Goal: Task Accomplishment & Management: Use online tool/utility

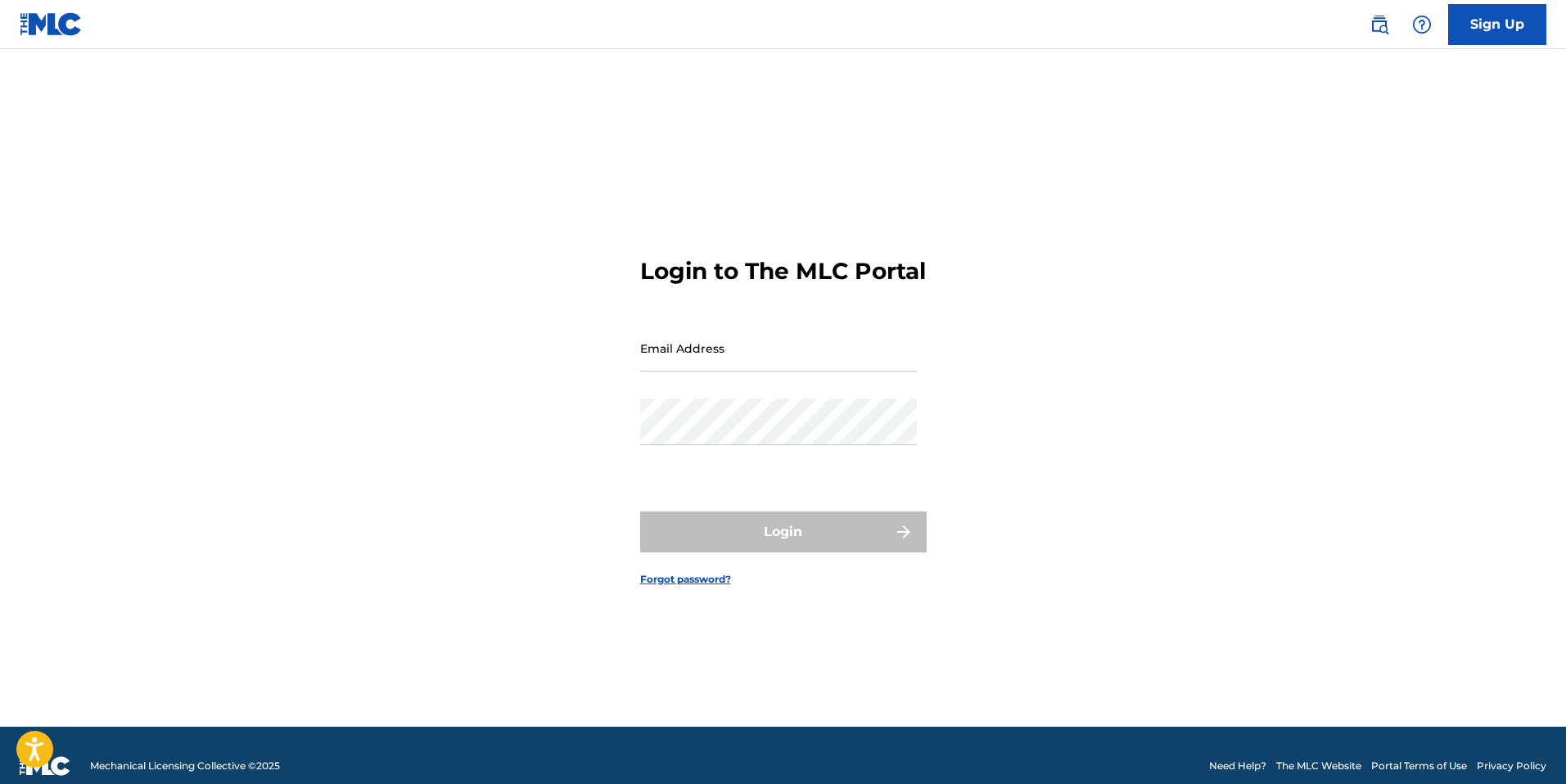
click at [679, 361] on input "Email Address" at bounding box center [778, 349] width 277 height 47
type input "[EMAIL_ADDRESS][DOMAIN_NAME]"
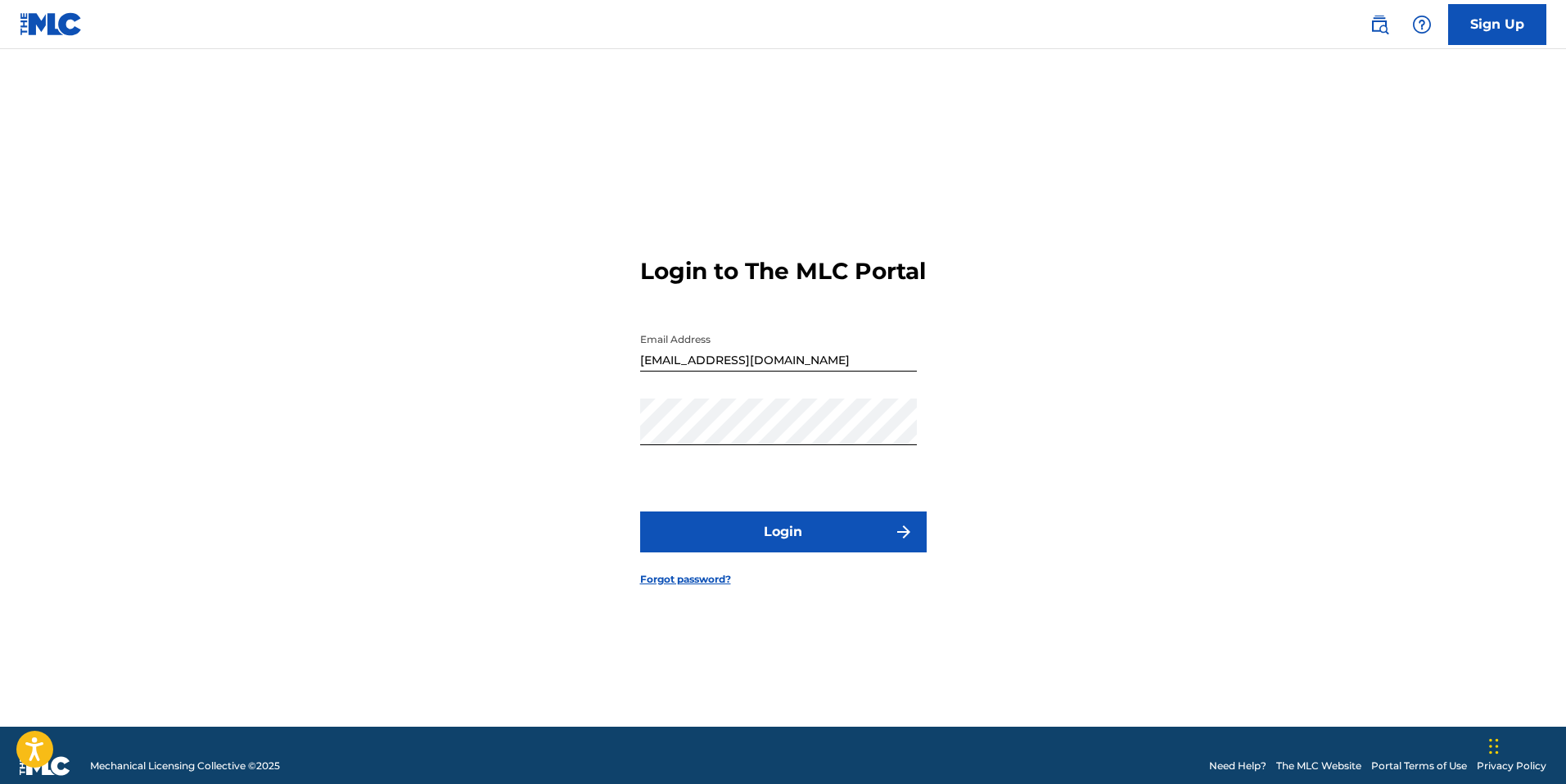
click at [749, 542] on button "Login" at bounding box center [783, 532] width 286 height 41
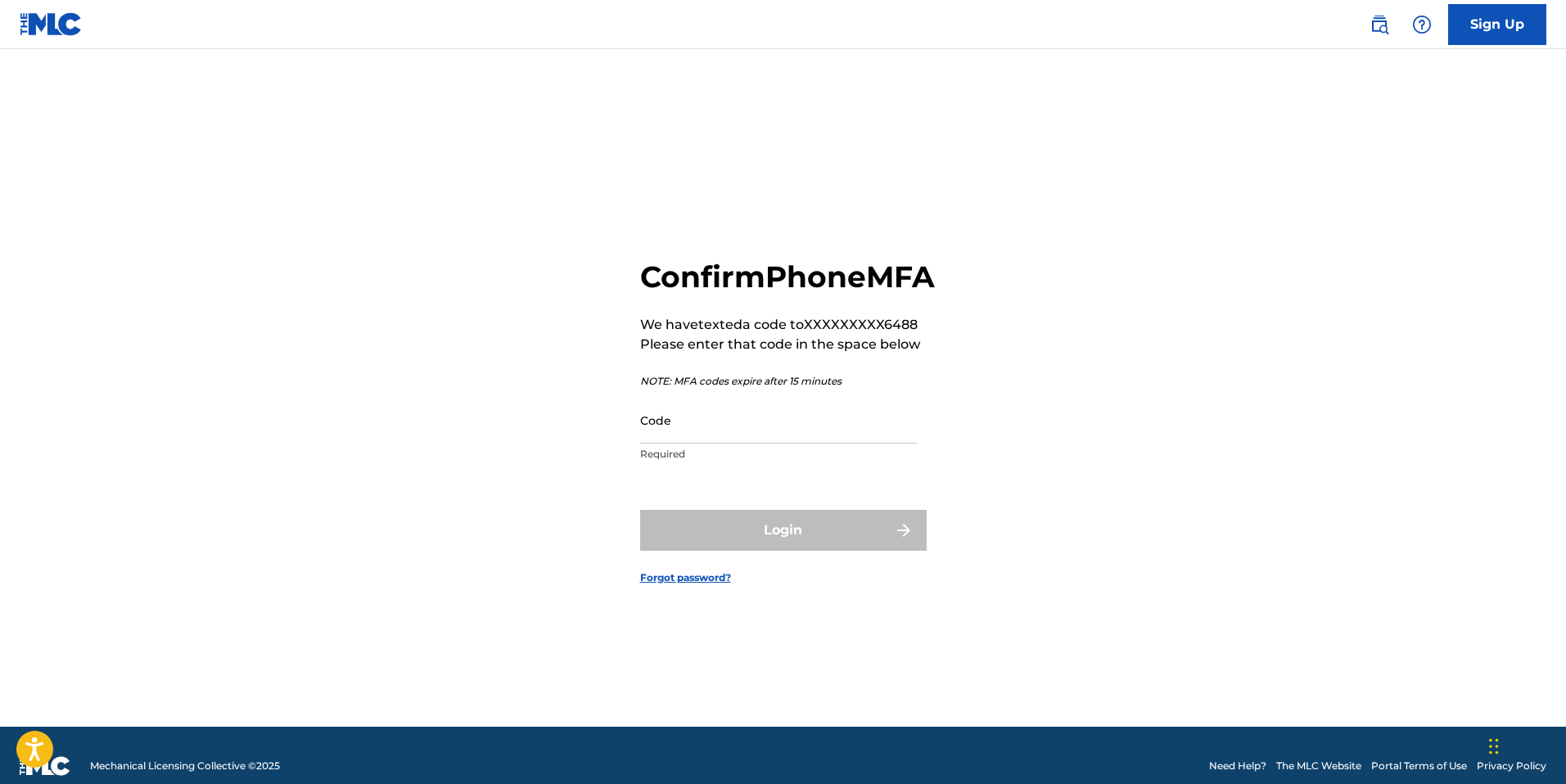
click at [739, 441] on input "Code" at bounding box center [778, 421] width 277 height 47
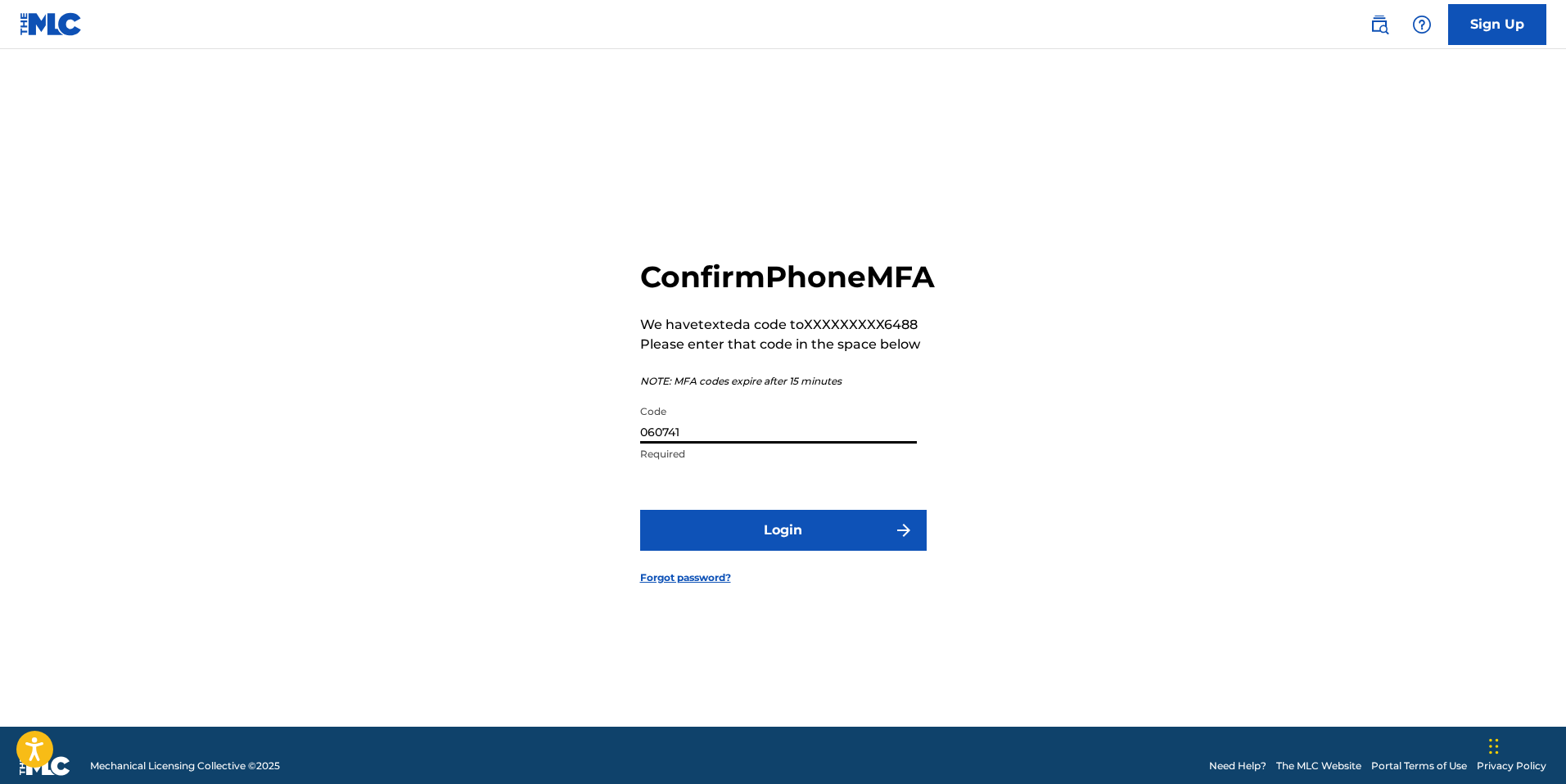
type input "060741"
click at [787, 544] on button "Login" at bounding box center [783, 530] width 286 height 41
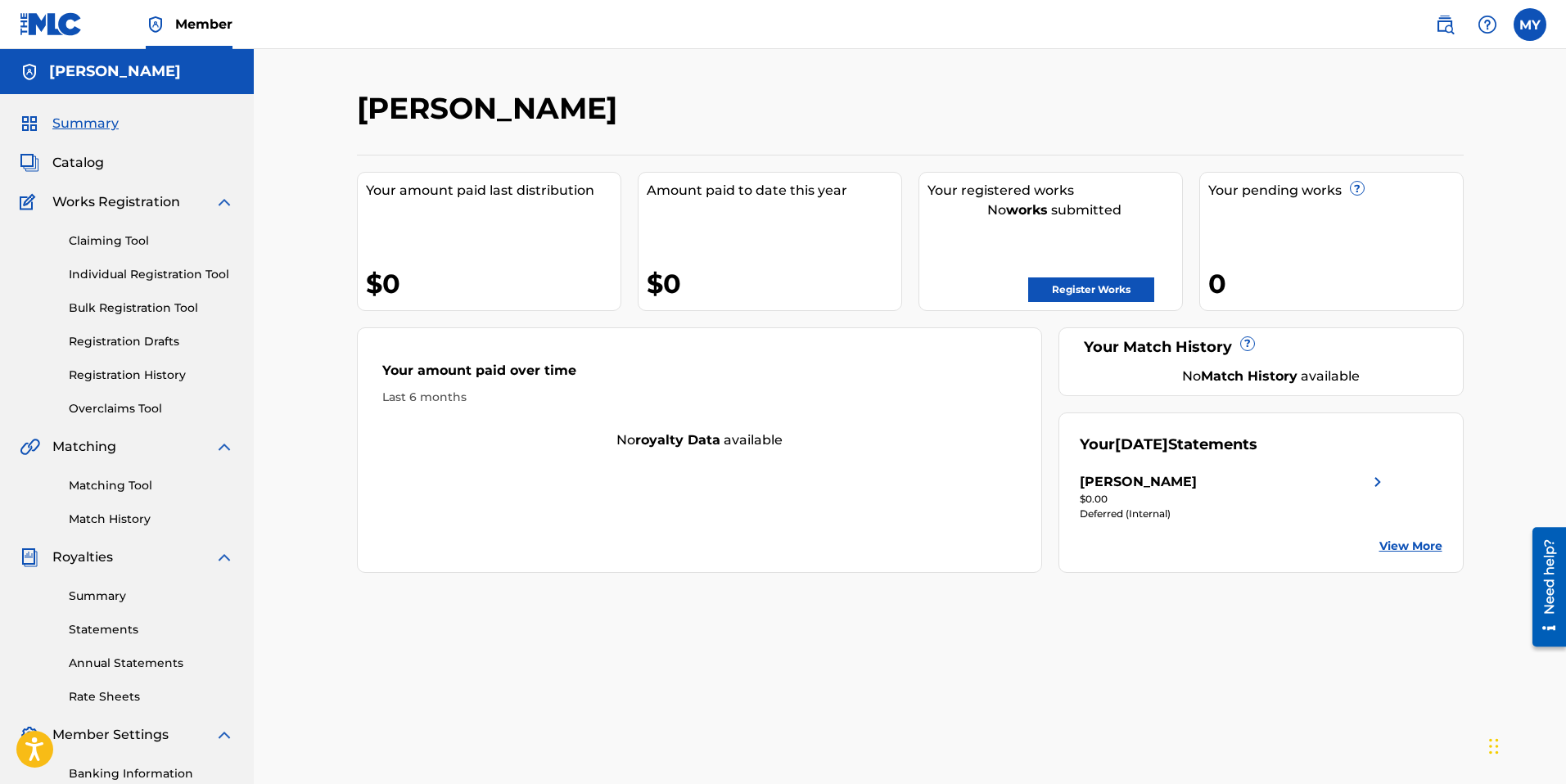
click at [85, 155] on span "Catalog" at bounding box center [77, 162] width 51 height 20
click at [110, 154] on div "Catalog" at bounding box center [127, 162] width 214 height 20
click at [105, 137] on div "Summary Catalog Works Registration Claiming Tool Individual Registration Tool B…" at bounding box center [127, 514] width 253 height 842
click at [82, 151] on div "Summary Catalog Works Registration Claiming Tool Individual Registration Tool B…" at bounding box center [127, 514] width 253 height 842
click at [74, 172] on span "Catalog" at bounding box center [77, 162] width 51 height 20
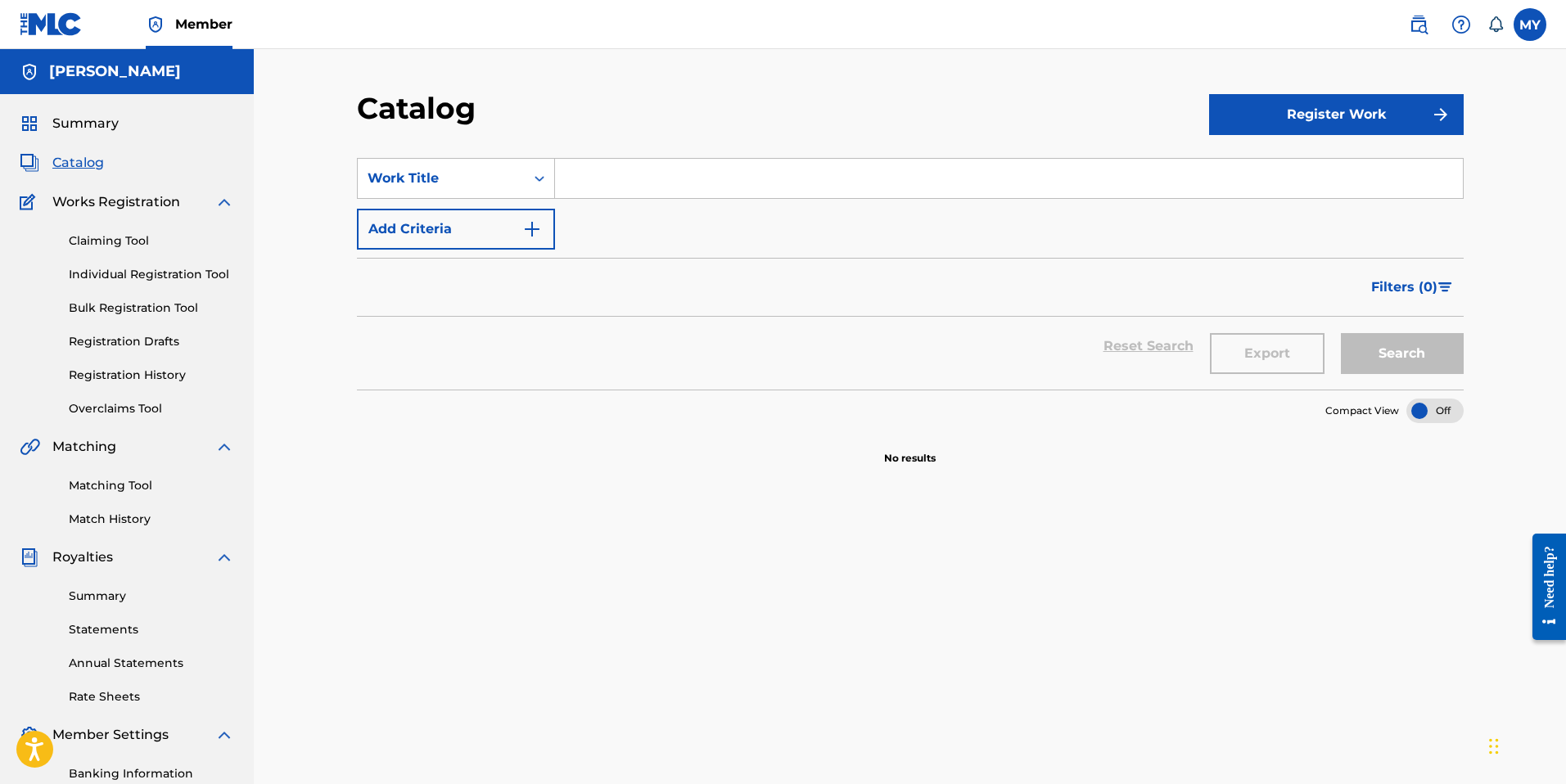
click at [106, 244] on link "Claiming Tool" at bounding box center [151, 241] width 166 height 17
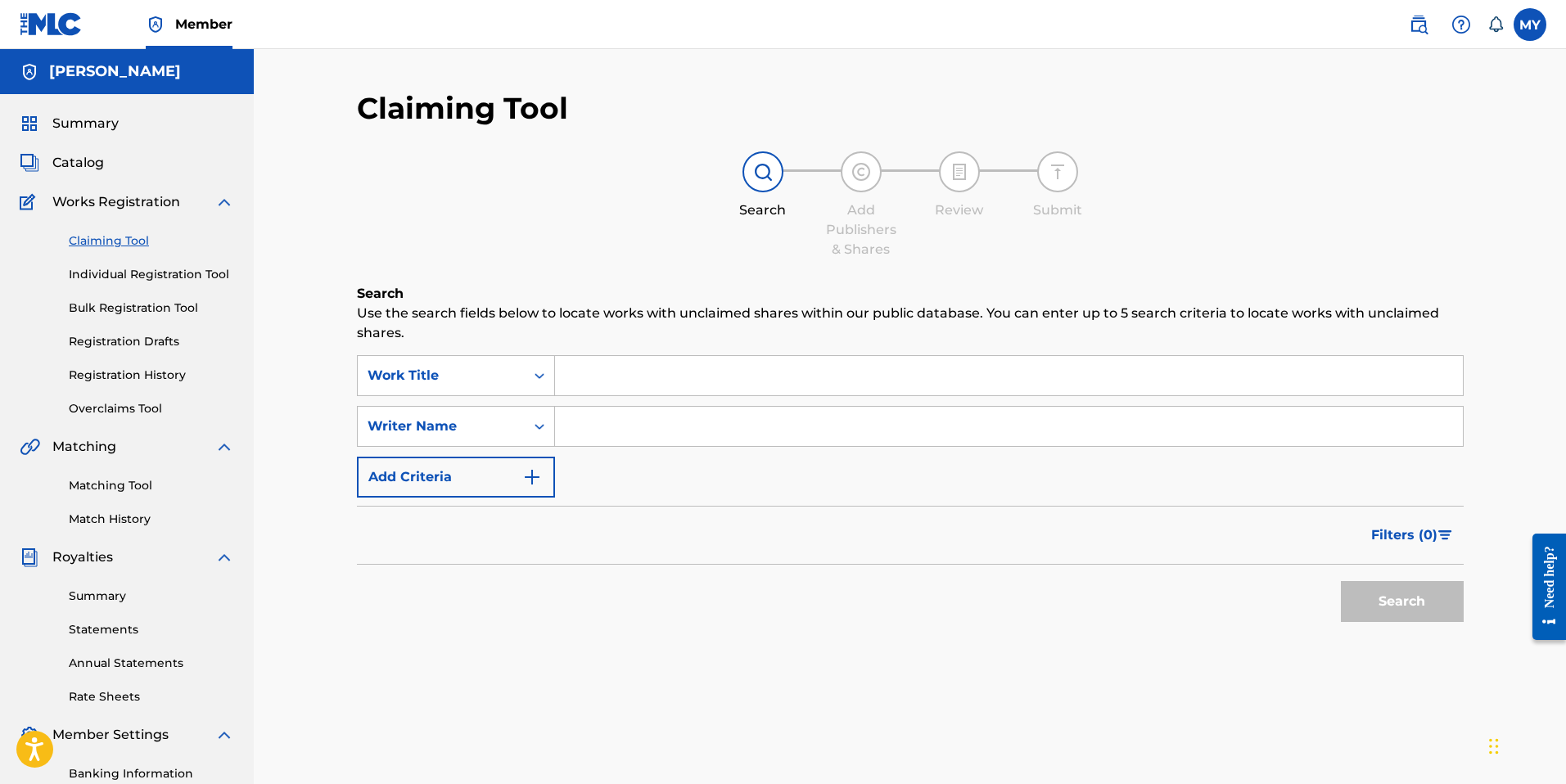
click at [607, 376] on input "Search Form" at bounding box center [1009, 375] width 907 height 39
click at [182, 273] on link "Individual Registration Tool" at bounding box center [151, 275] width 166 height 17
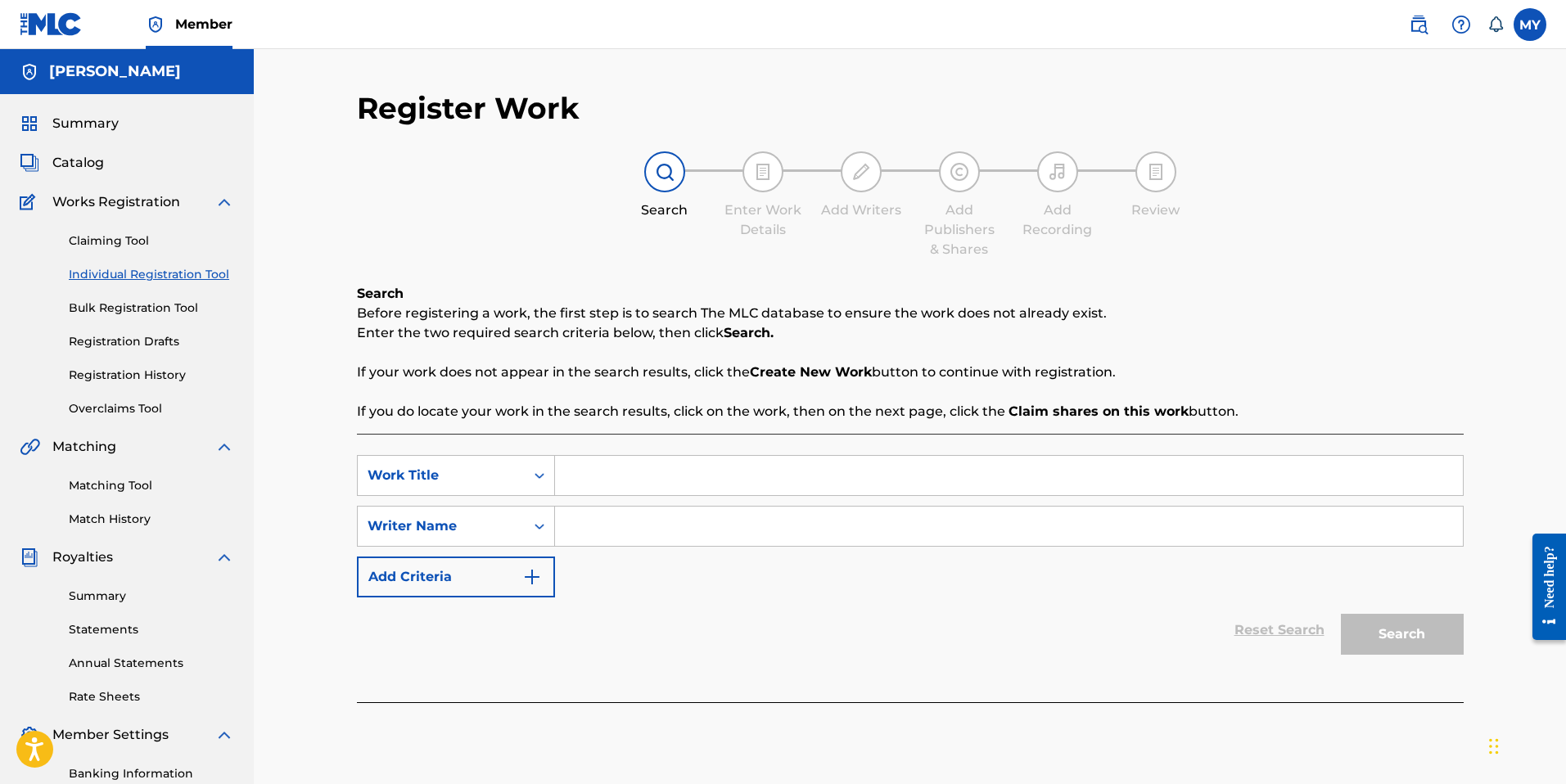
click at [629, 473] on input "Search Form" at bounding box center [1009, 474] width 907 height 39
click at [588, 537] on input "Search Form" at bounding box center [1009, 526] width 907 height 39
type input "e"
type input "Eren Yildiz"
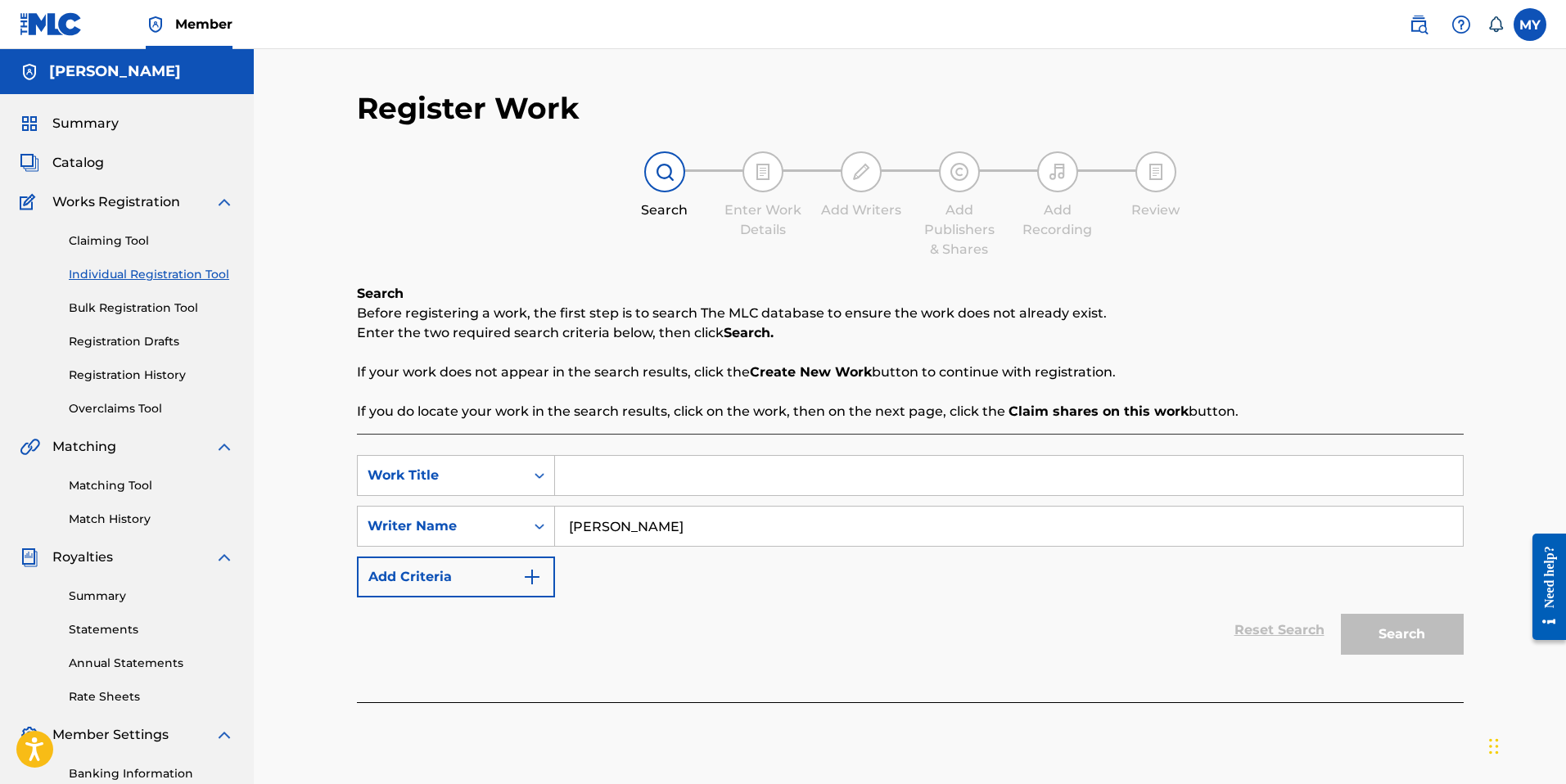
click at [628, 474] on input "Search Form" at bounding box center [1009, 474] width 907 height 39
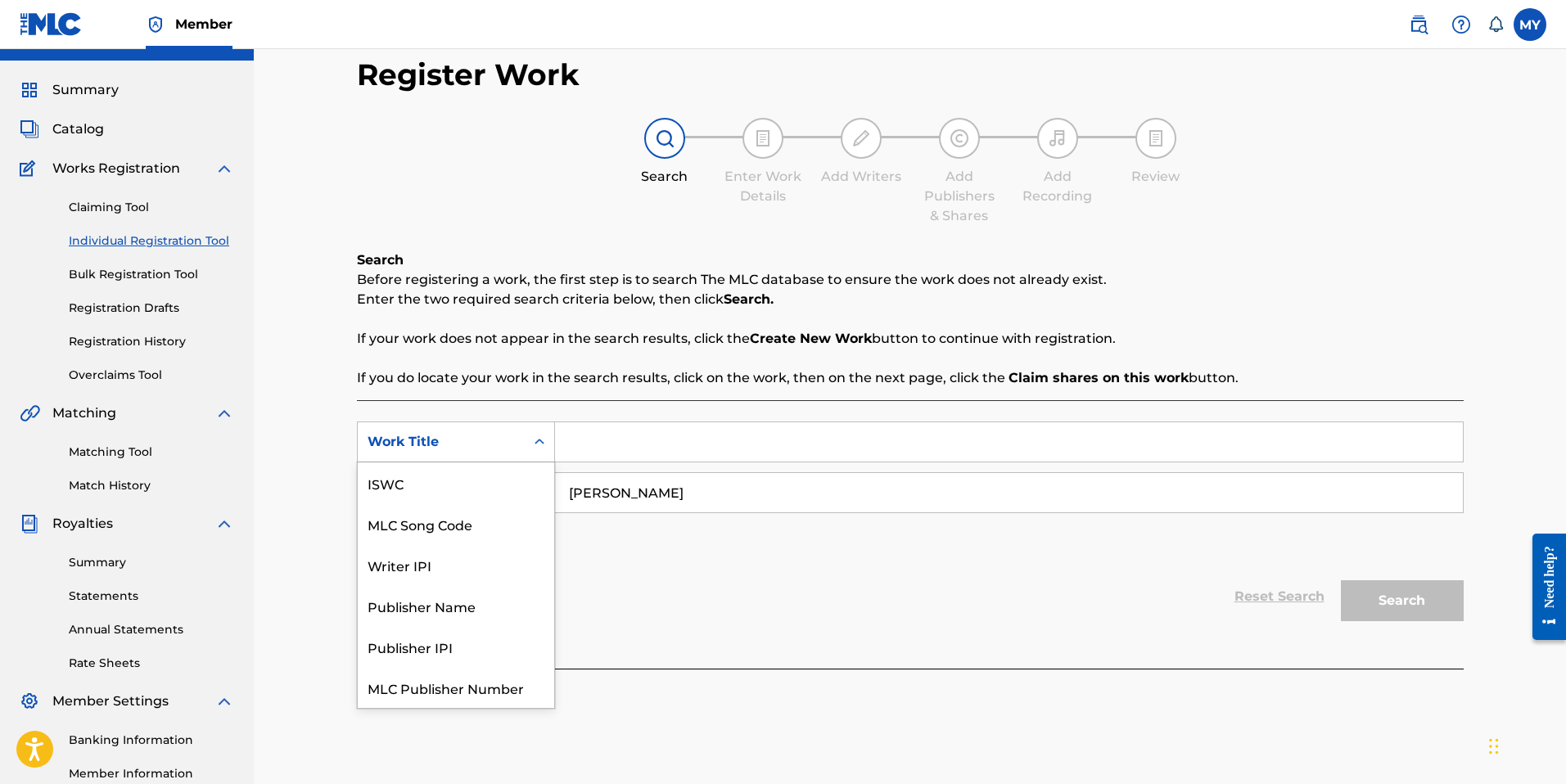
click at [538, 441] on icon "Search Form" at bounding box center [539, 441] width 16 height 16
click at [846, 629] on div "SearchWithCriteriadfcf4646-b60c-45c2-8d18-46625248488f Writer IPI, 3 of 7. 7 re…" at bounding box center [910, 533] width 1107 height 268
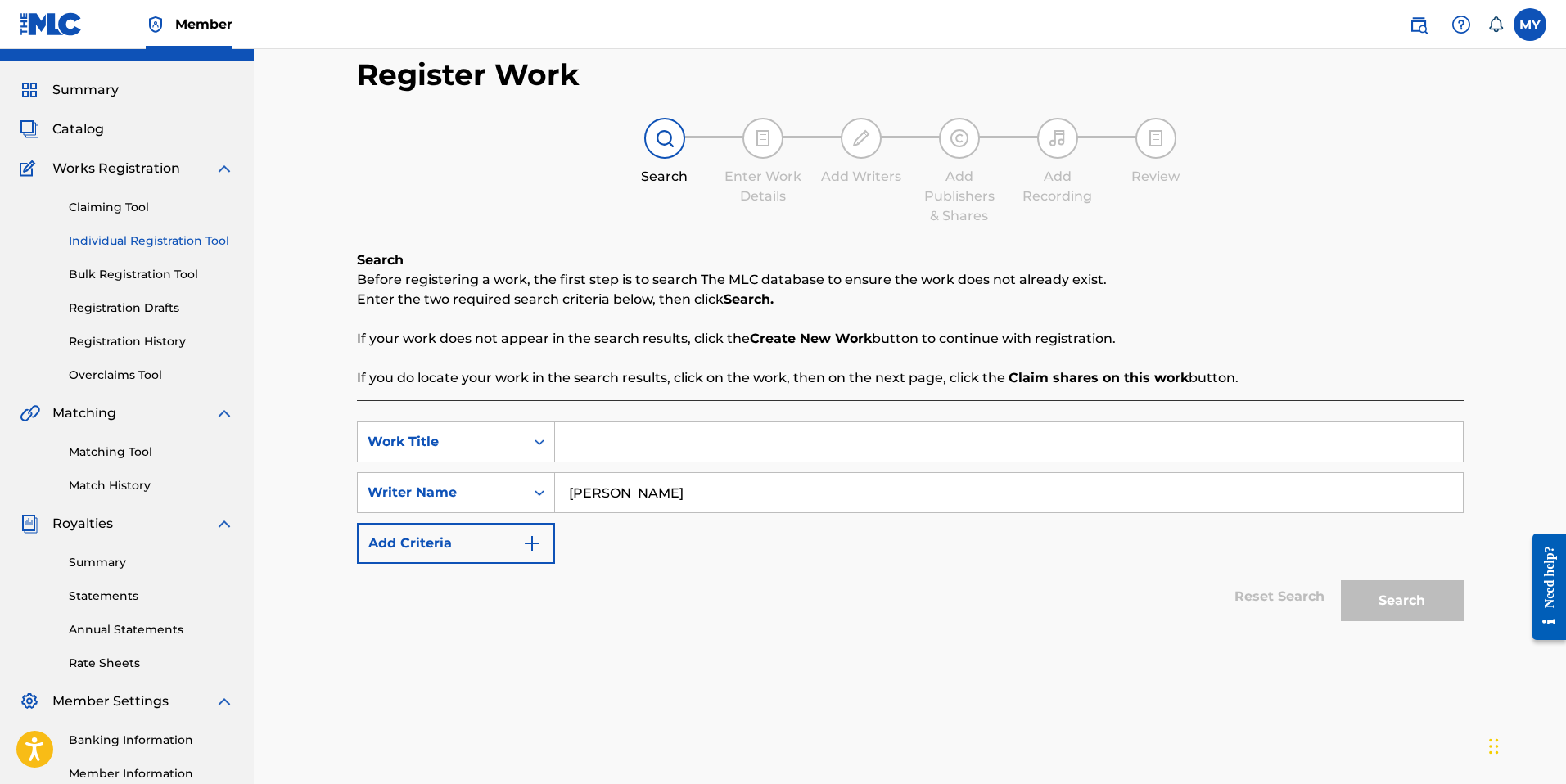
click at [139, 275] on link "Bulk Registration Tool" at bounding box center [151, 275] width 166 height 17
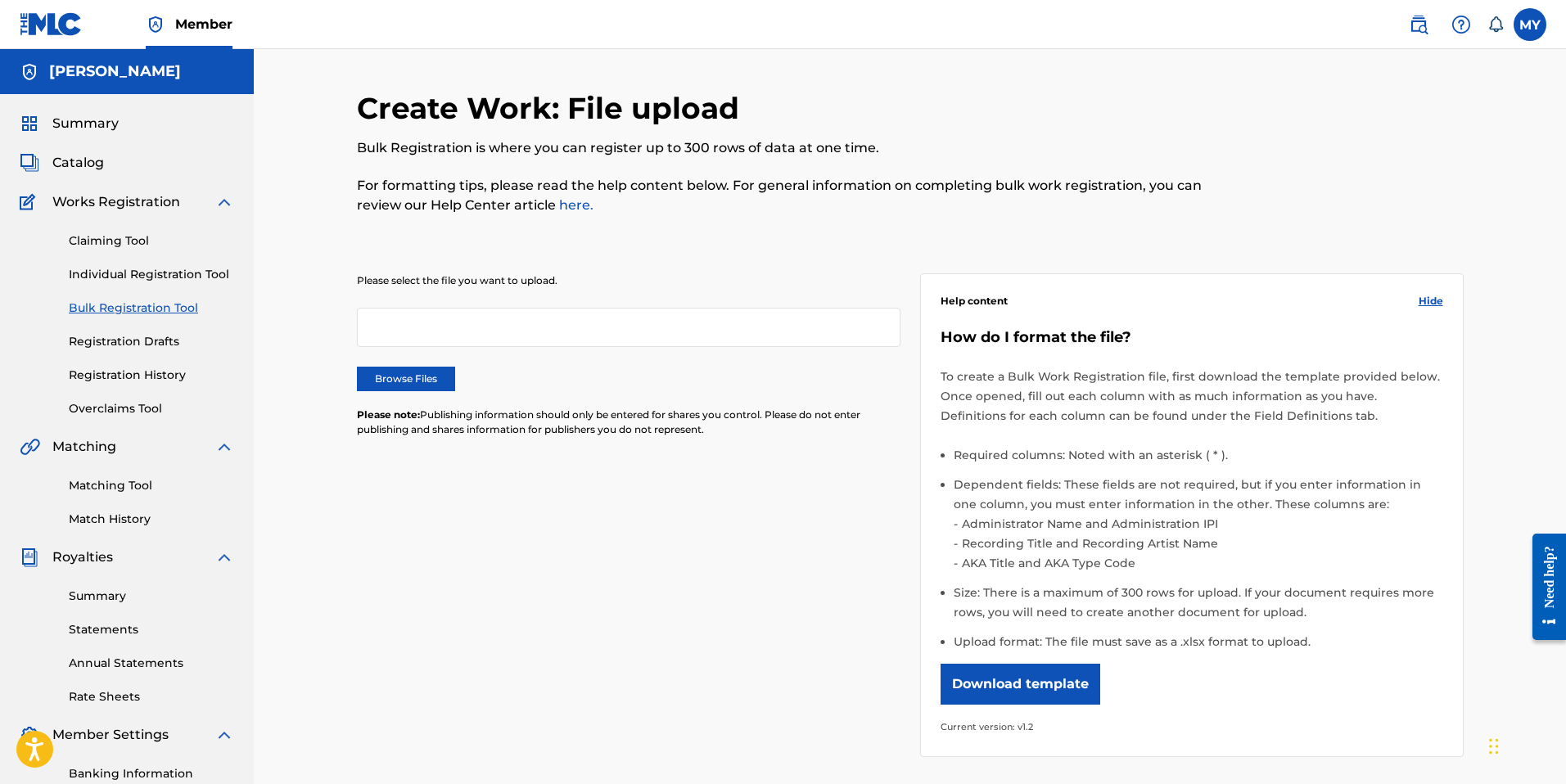
click at [140, 243] on link "Claiming Tool" at bounding box center [151, 241] width 166 height 17
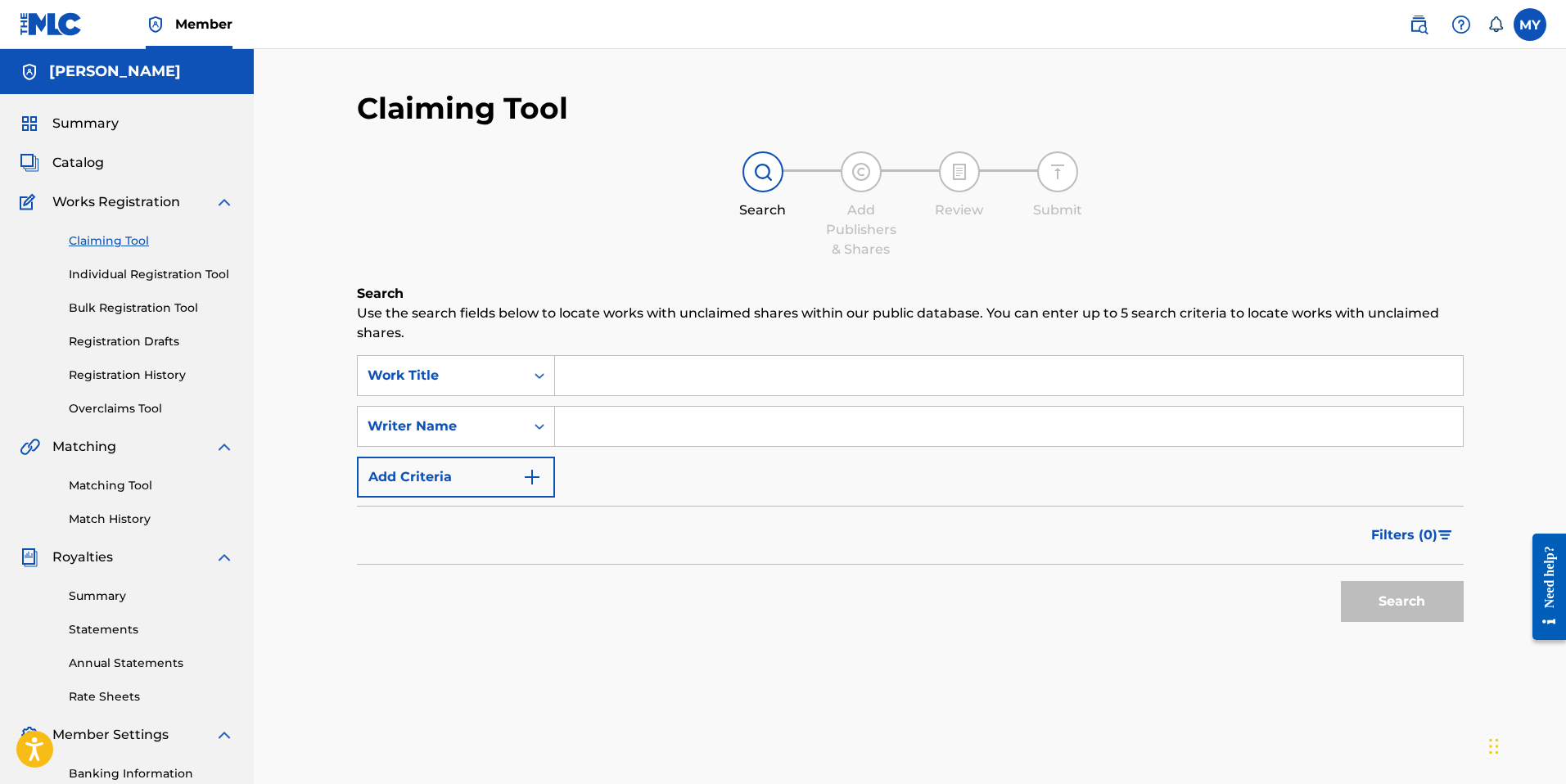
drag, startPoint x: 591, startPoint y: 378, endPoint x: 602, endPoint y: 382, distance: 11.7
click at [592, 378] on input "Search Form" at bounding box center [1009, 375] width 907 height 39
click at [1340, 581] on button "Search" at bounding box center [1402, 601] width 123 height 41
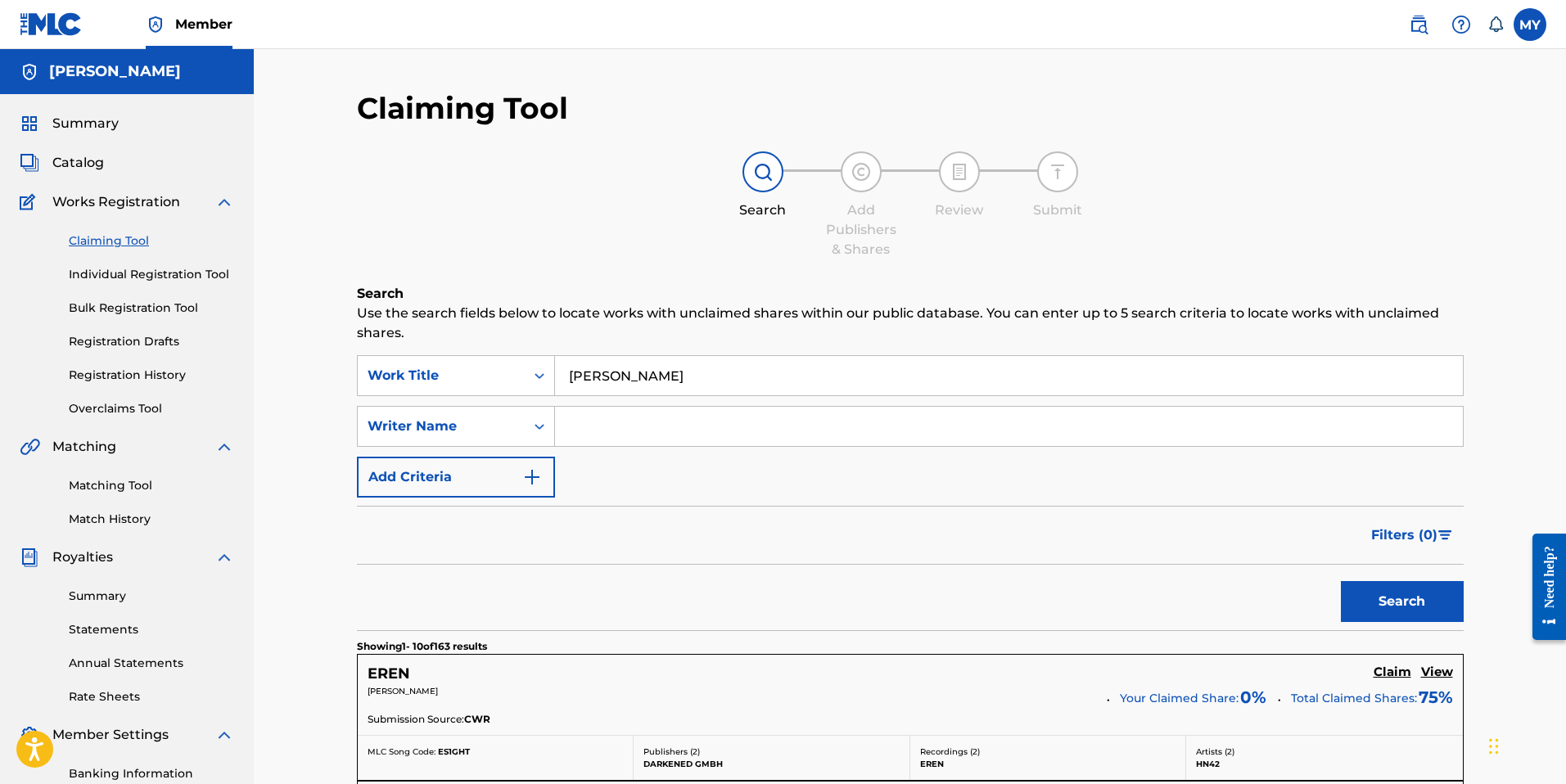
drag, startPoint x: 669, startPoint y: 380, endPoint x: 582, endPoint y: 381, distance: 87.0
click at [587, 381] on input "Eren Yildiz" at bounding box center [1009, 375] width 907 height 39
drag, startPoint x: 574, startPoint y: 382, endPoint x: 550, endPoint y: 383, distance: 24.0
click at [555, 383] on input "Eren Yildiz" at bounding box center [1009, 375] width 907 height 39
click at [658, 375] on input "Eren Yildiz" at bounding box center [1009, 375] width 907 height 39
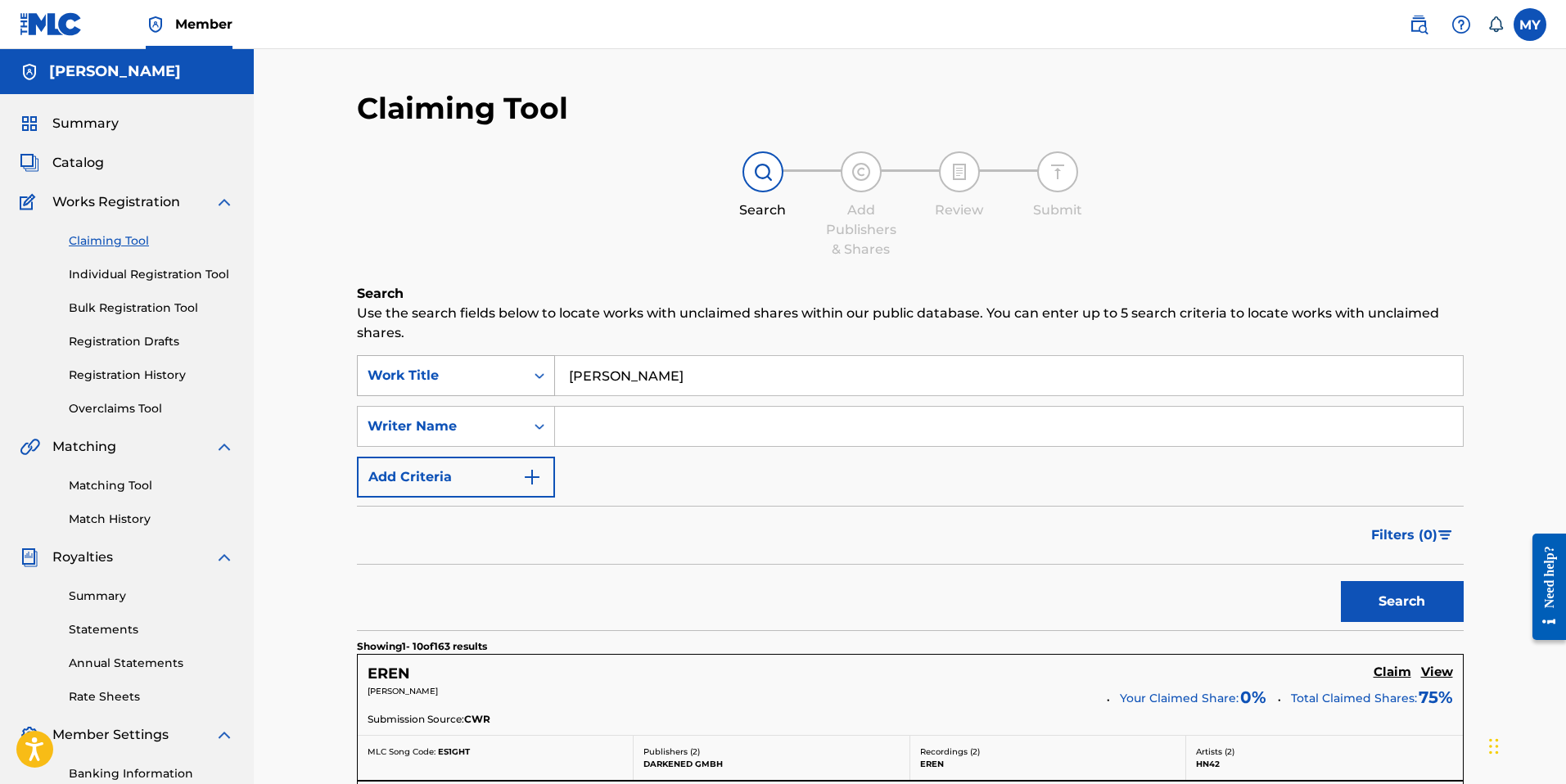
drag, startPoint x: 566, startPoint y: 373, endPoint x: 552, endPoint y: 372, distance: 14.0
click at [552, 372] on div "SearchWithCriteria1b0ff949-6a92-4526-abf3-3de3f6f6637d Work Title Eren Yildiz" at bounding box center [910, 375] width 1107 height 41
type input "z"
click at [575, 376] on input "z" at bounding box center [1009, 375] width 907 height 39
click at [577, 419] on input "Search Form" at bounding box center [1009, 426] width 907 height 39
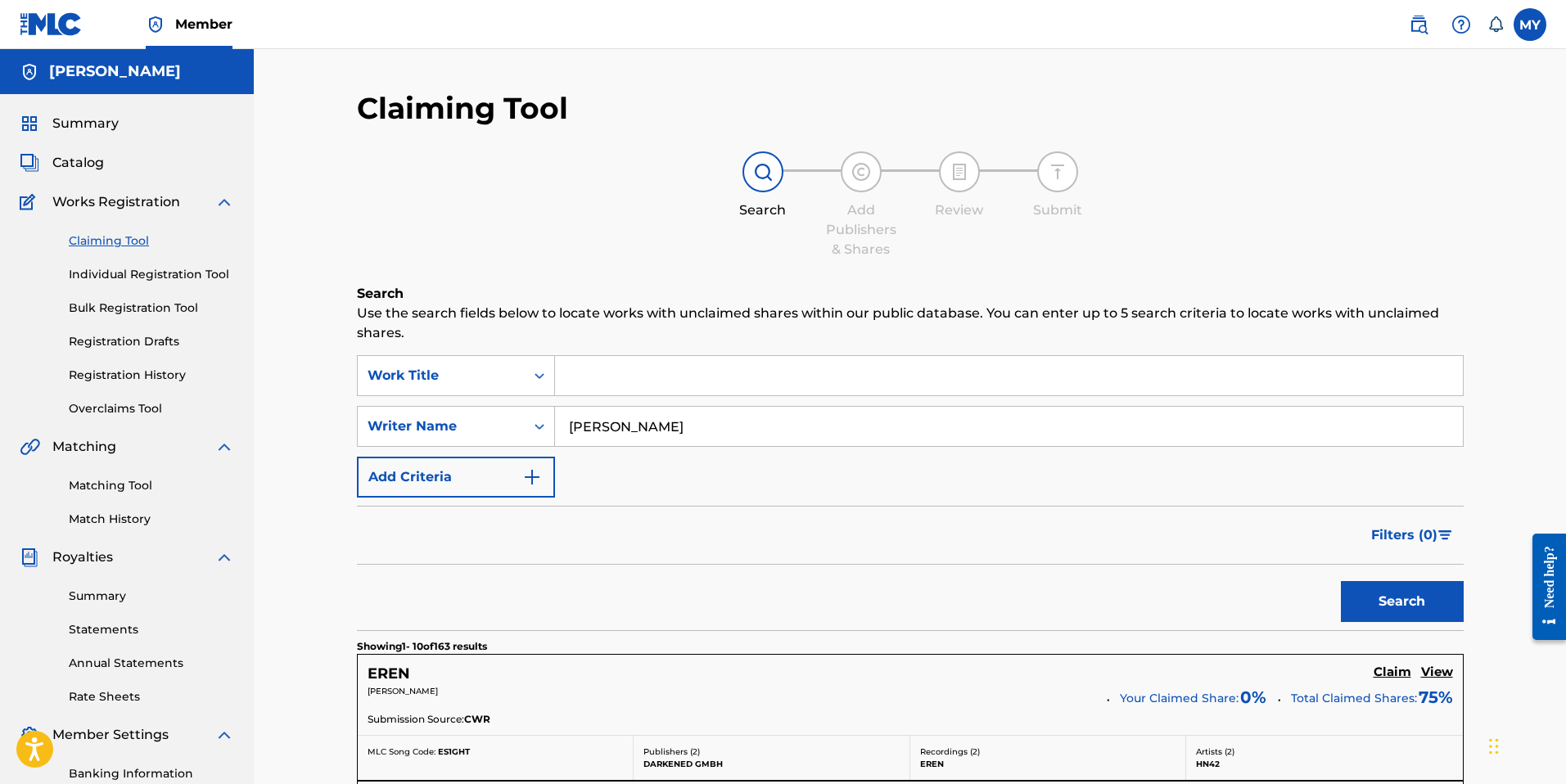
type input "Eren Yildiz"
click at [1340, 581] on button "Search" at bounding box center [1402, 601] width 123 height 41
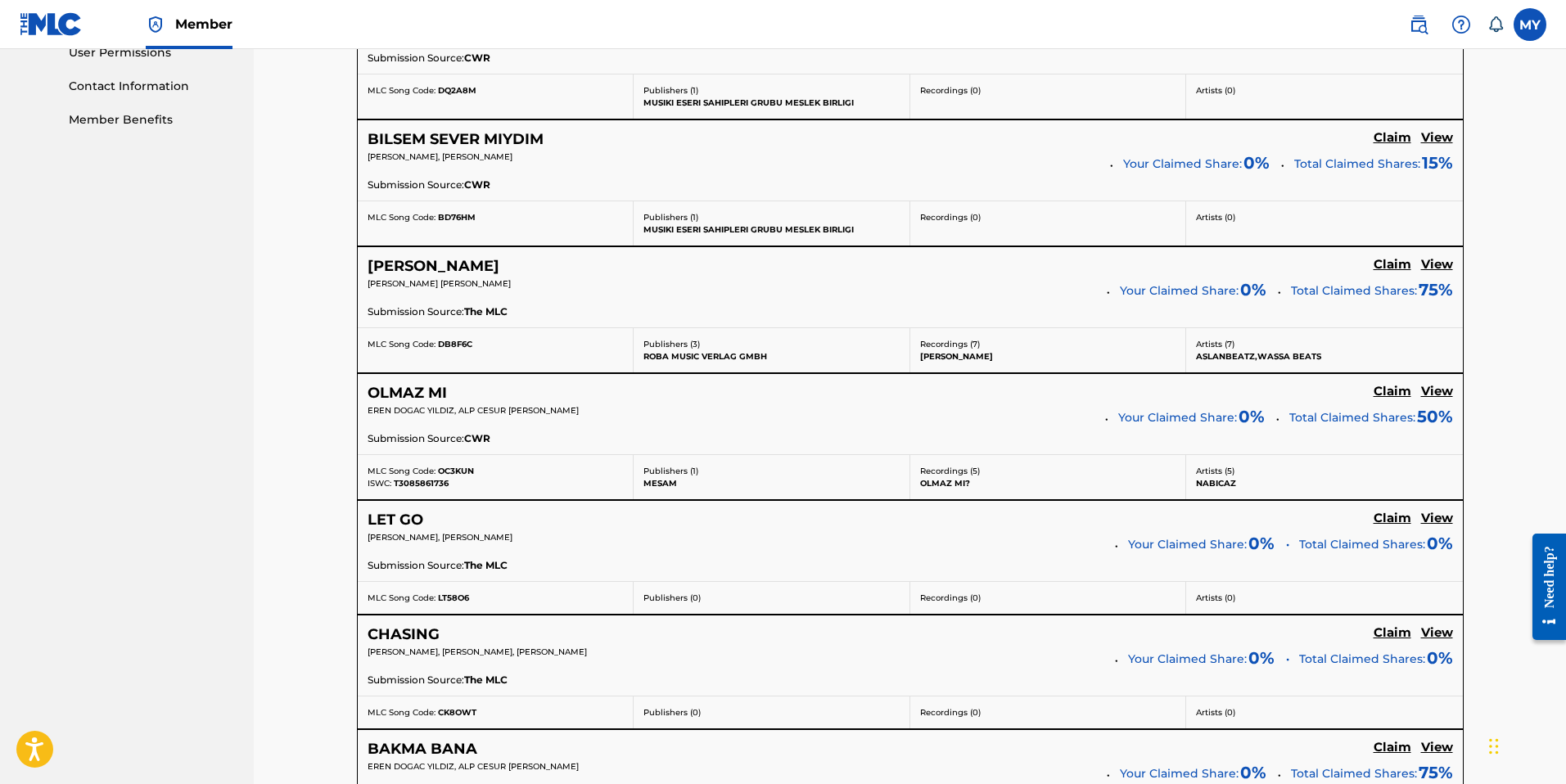
scroll to position [791, 0]
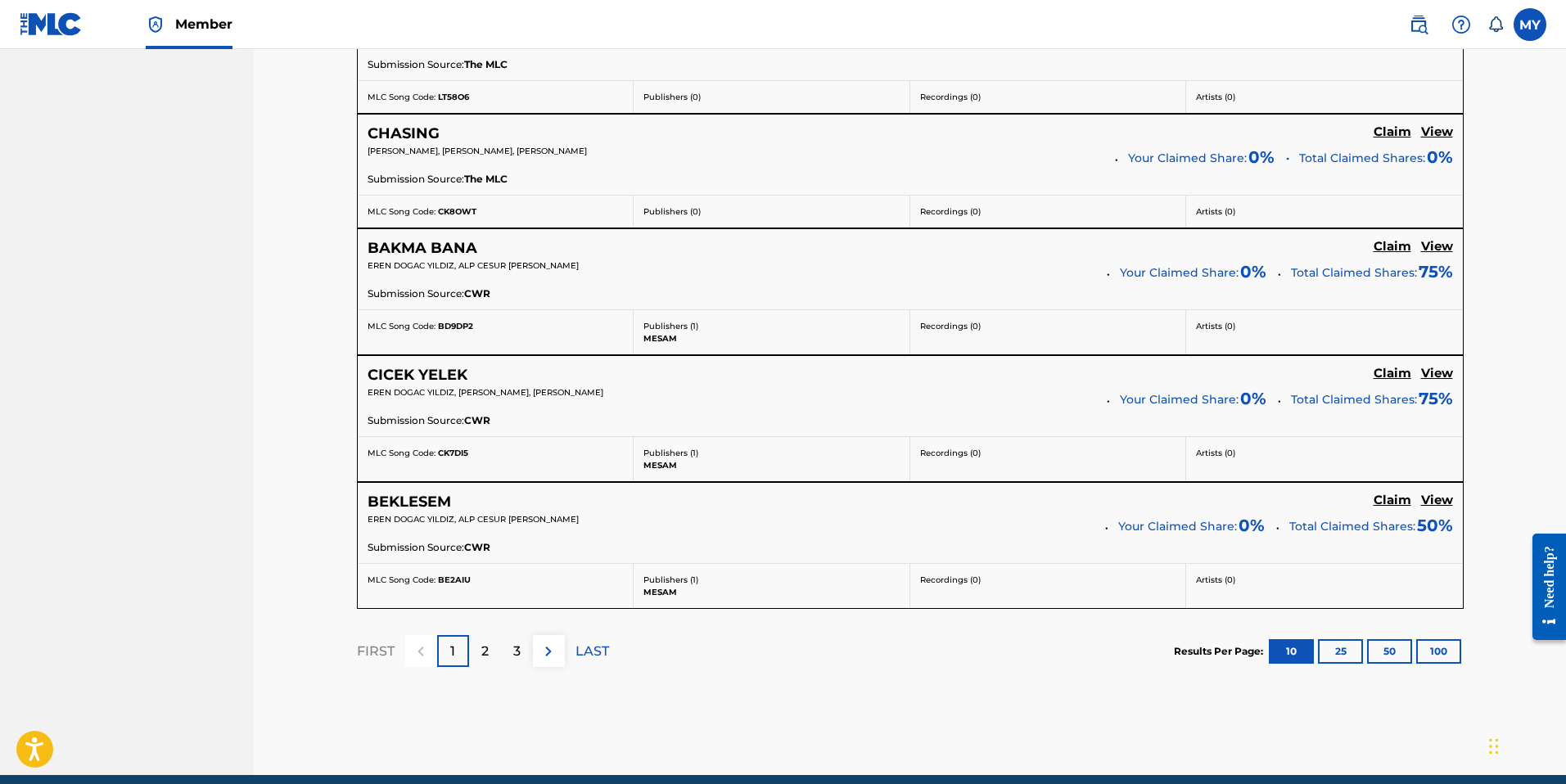
click at [482, 658] on p "2" at bounding box center [485, 651] width 7 height 20
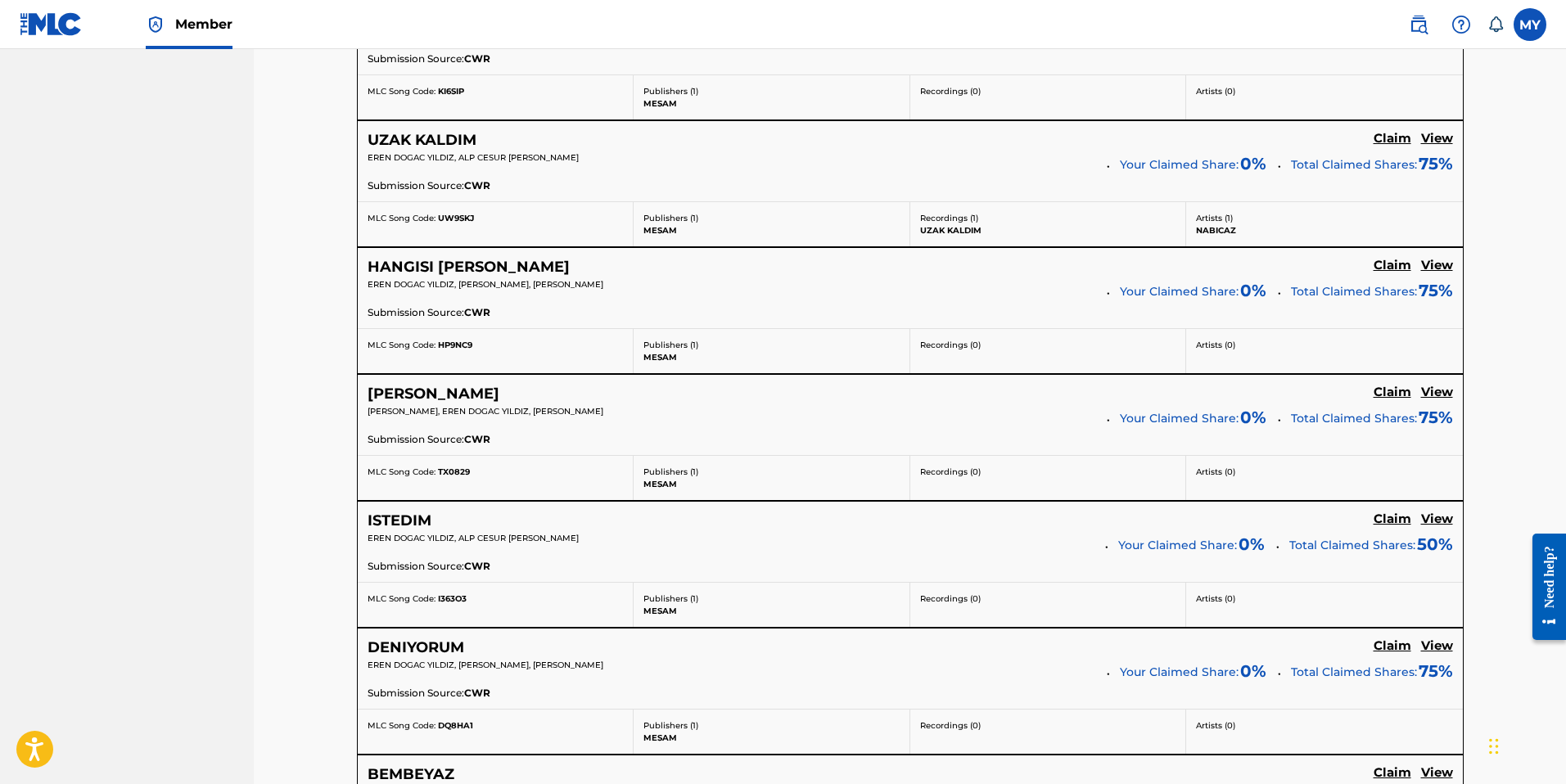
scroll to position [1293, 0]
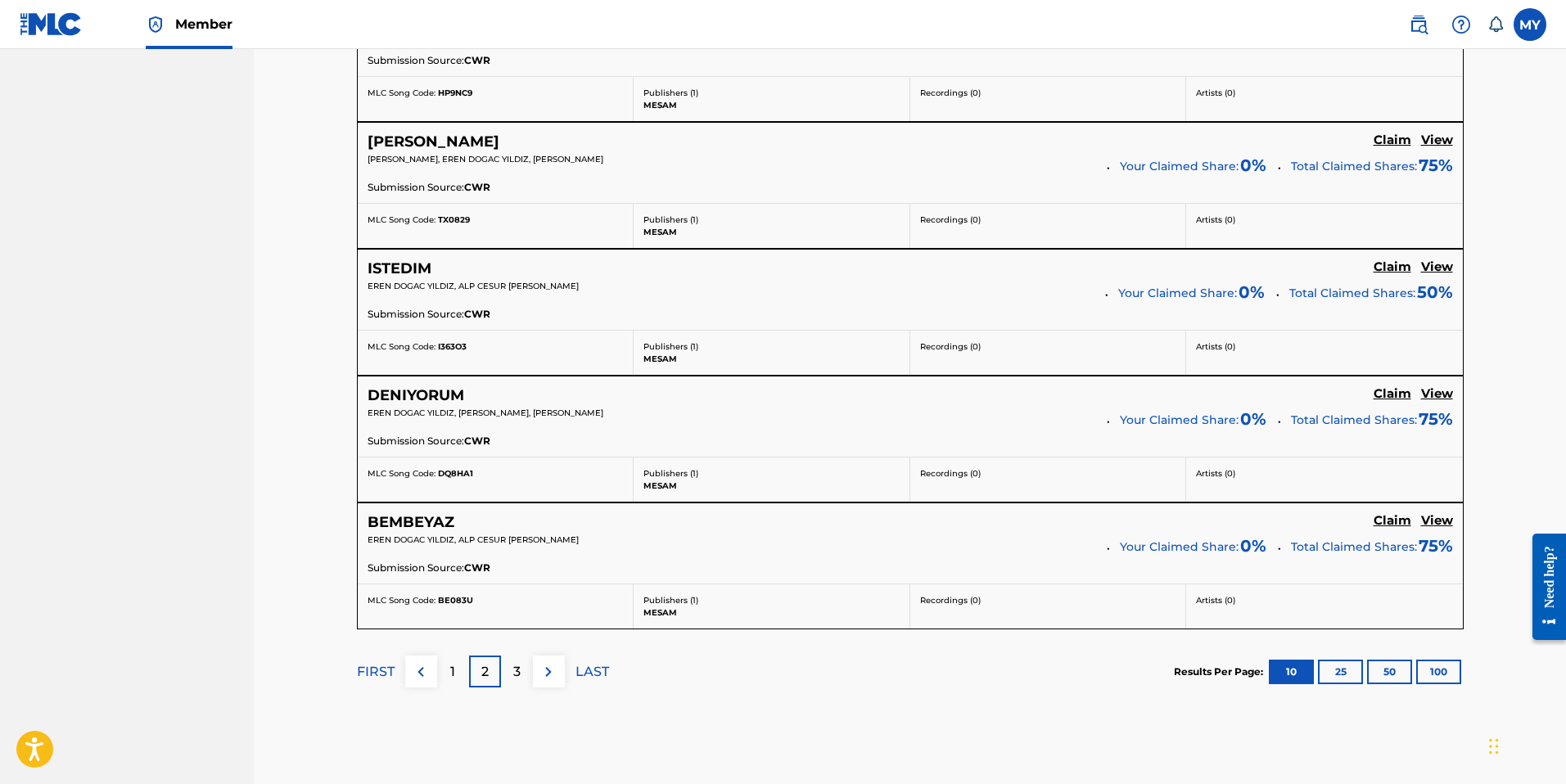
click at [508, 668] on div "3" at bounding box center [516, 671] width 32 height 32
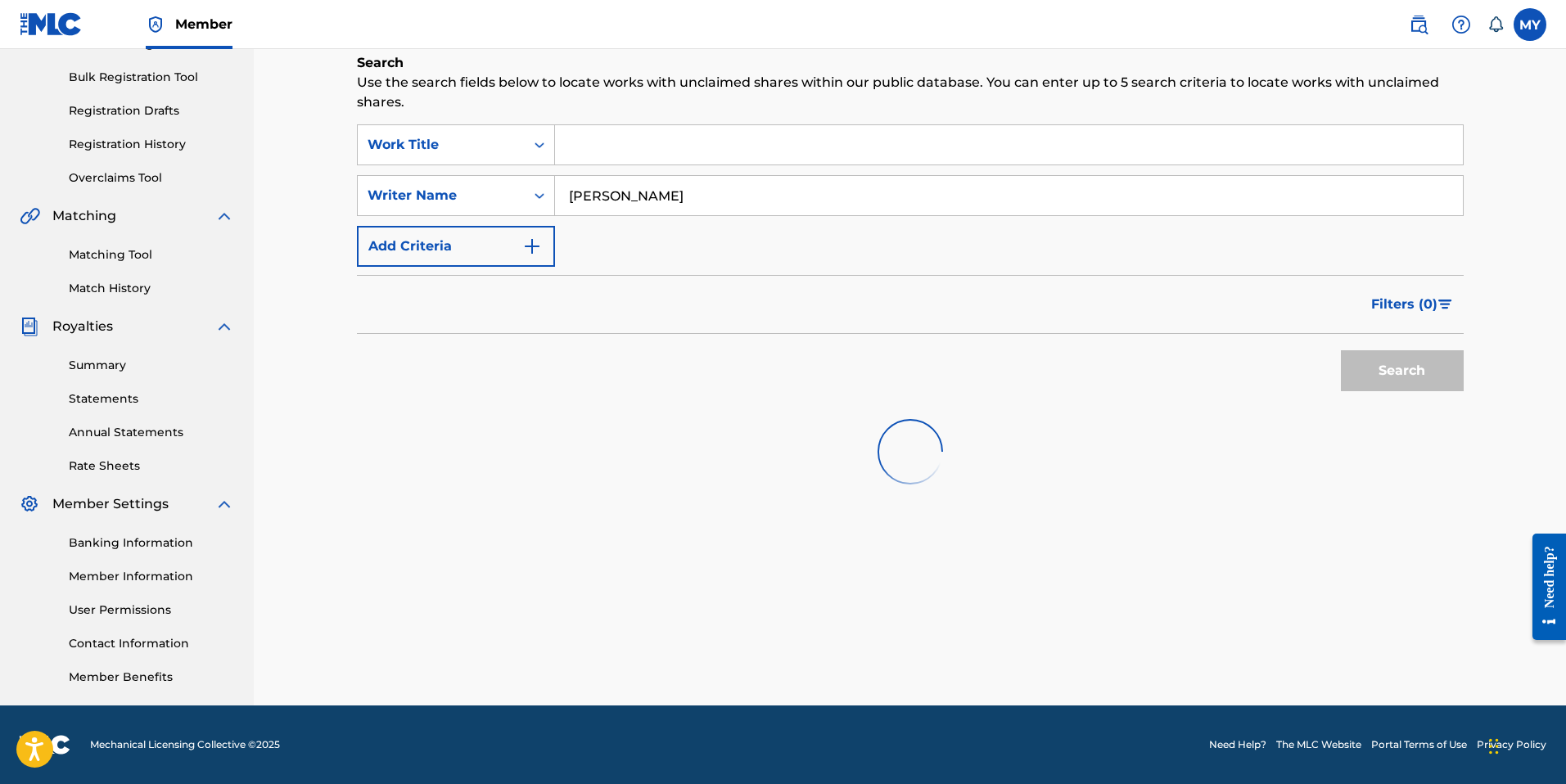
scroll to position [369, 0]
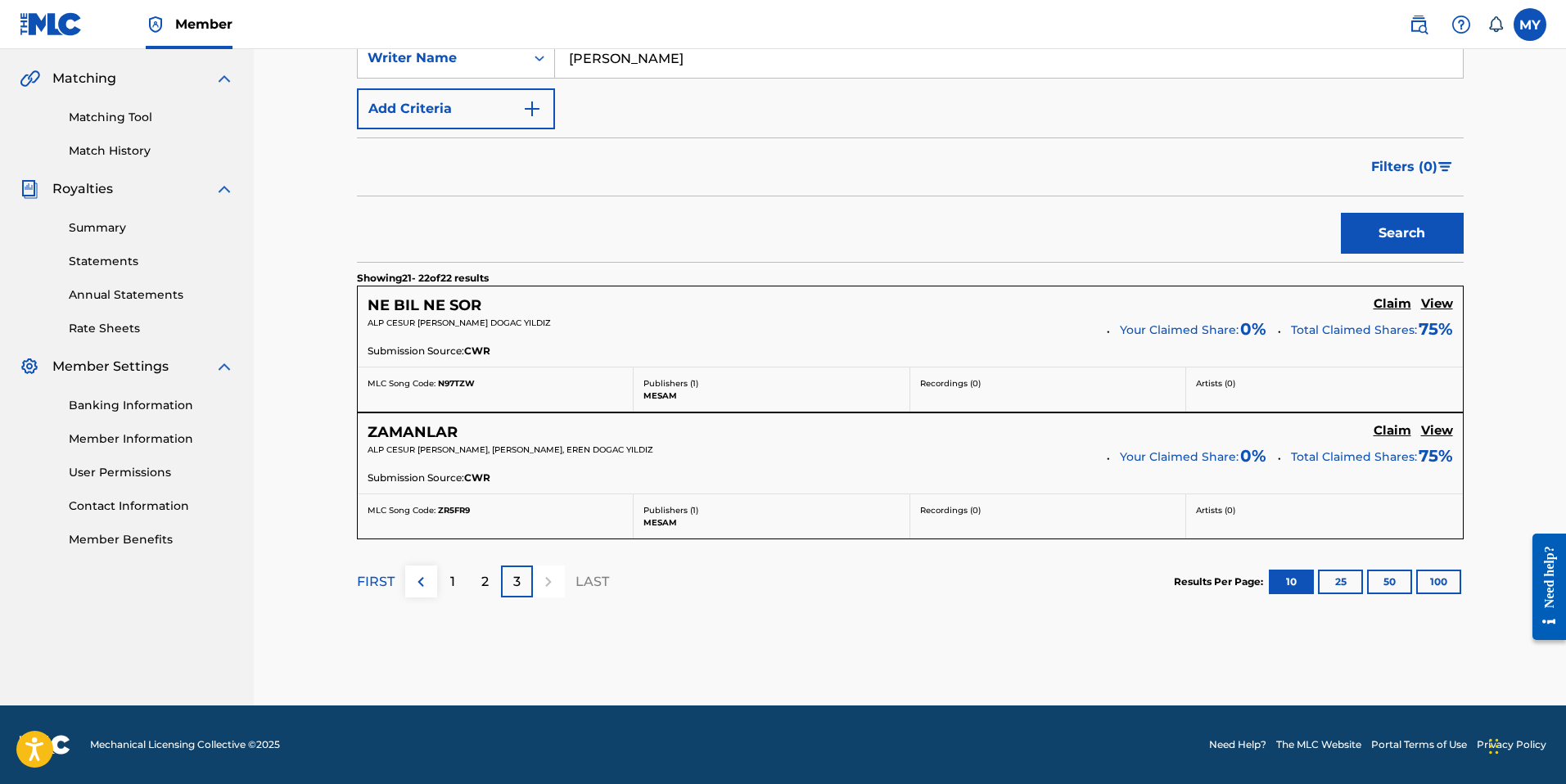
click at [449, 580] on div "1" at bounding box center [453, 581] width 32 height 32
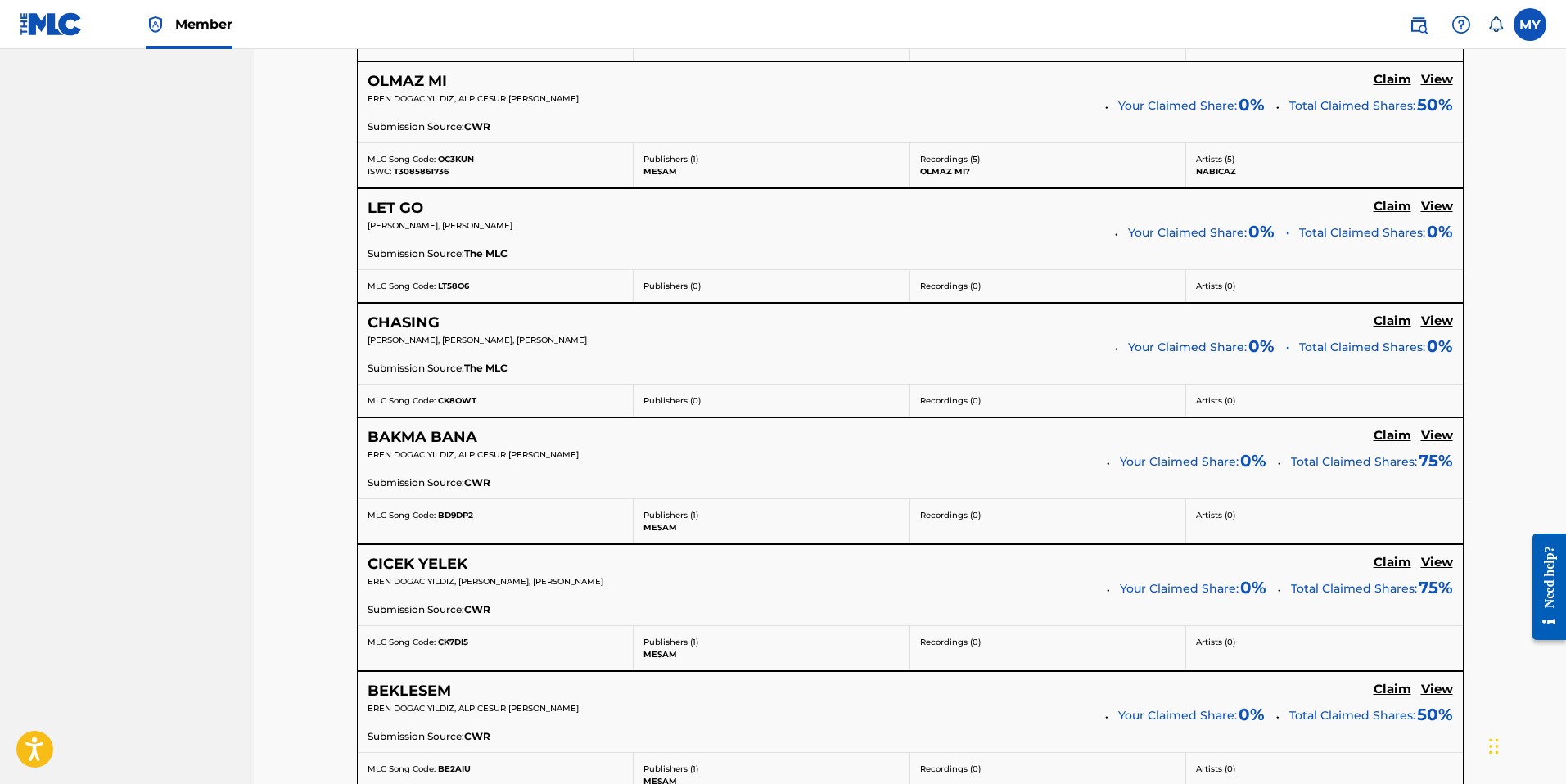
scroll to position [0, 0]
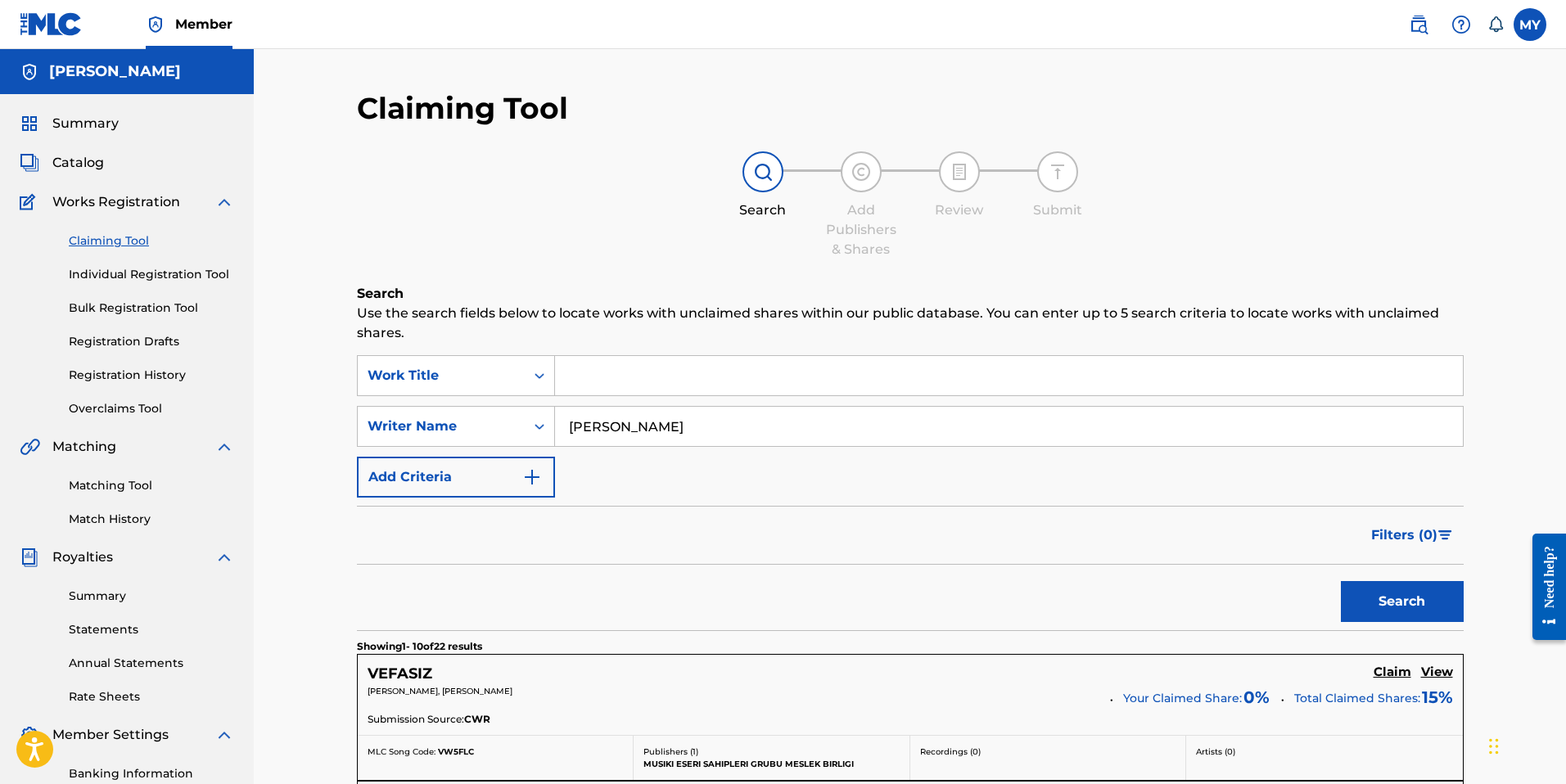
click at [128, 277] on link "Individual Registration Tool" at bounding box center [151, 275] width 166 height 17
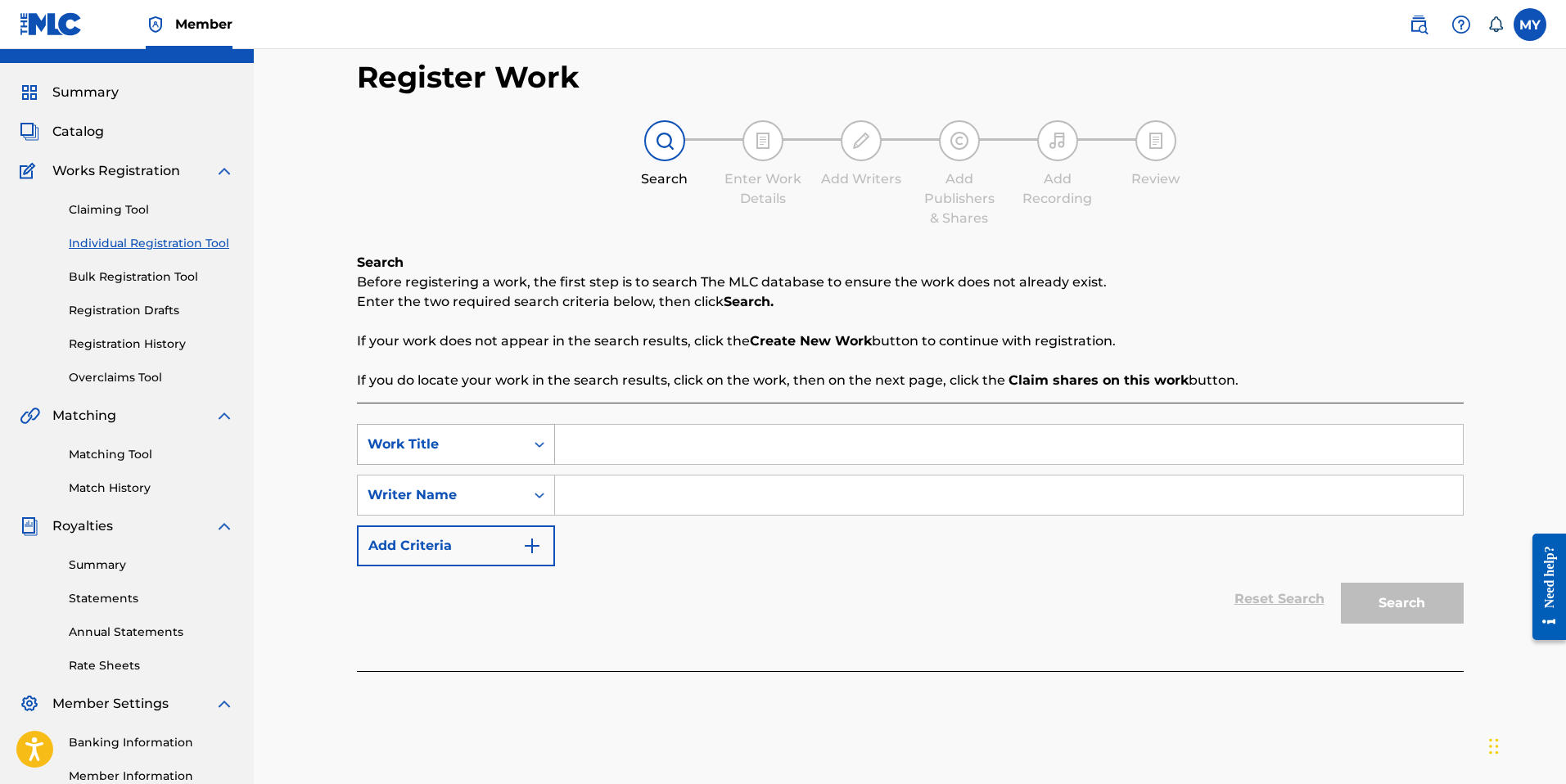
scroll to position [35, 0]
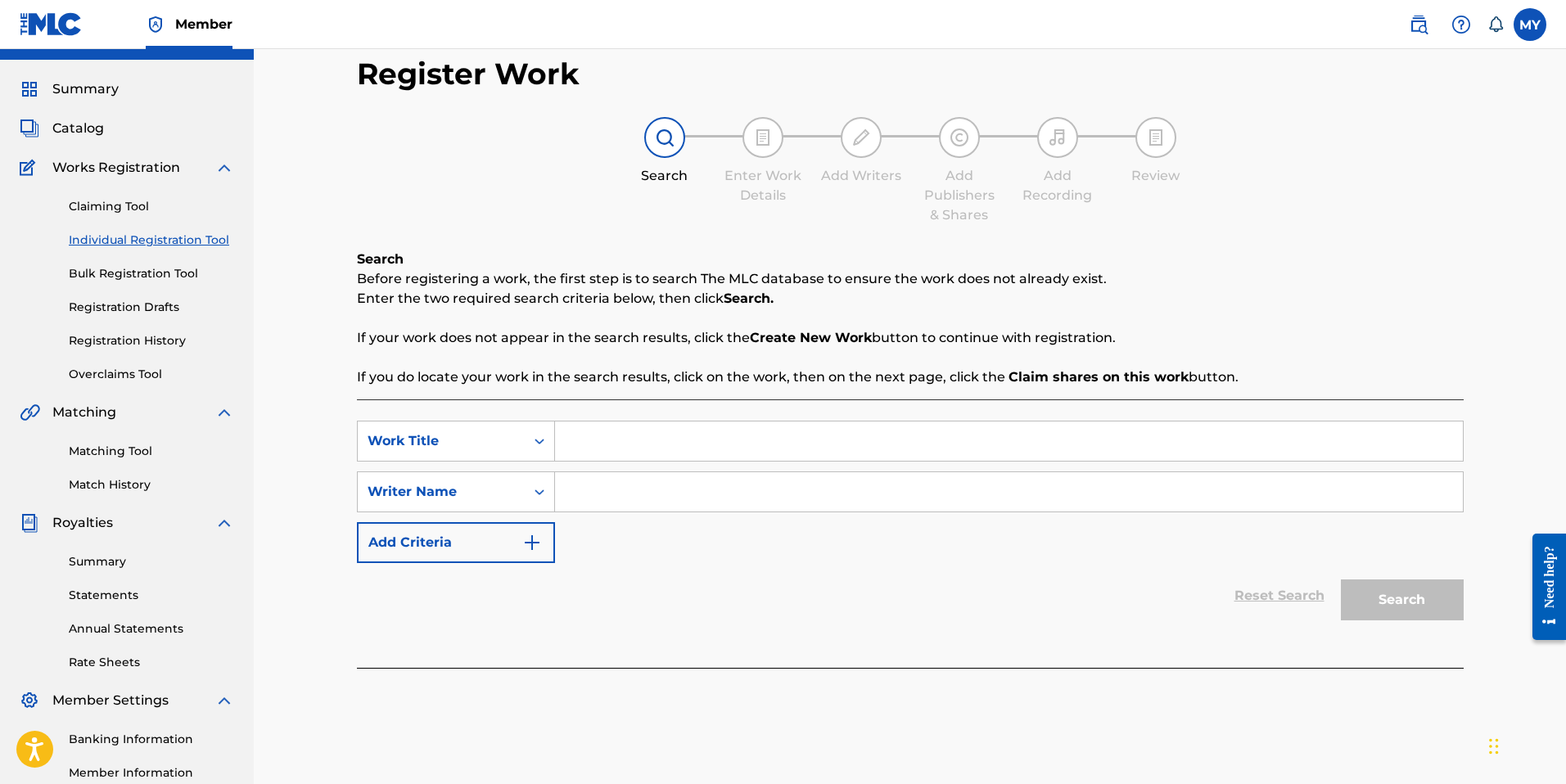
click at [570, 441] on input "Search Form" at bounding box center [1009, 441] width 907 height 39
click at [547, 501] on div "Search Form" at bounding box center [540, 492] width 29 height 29
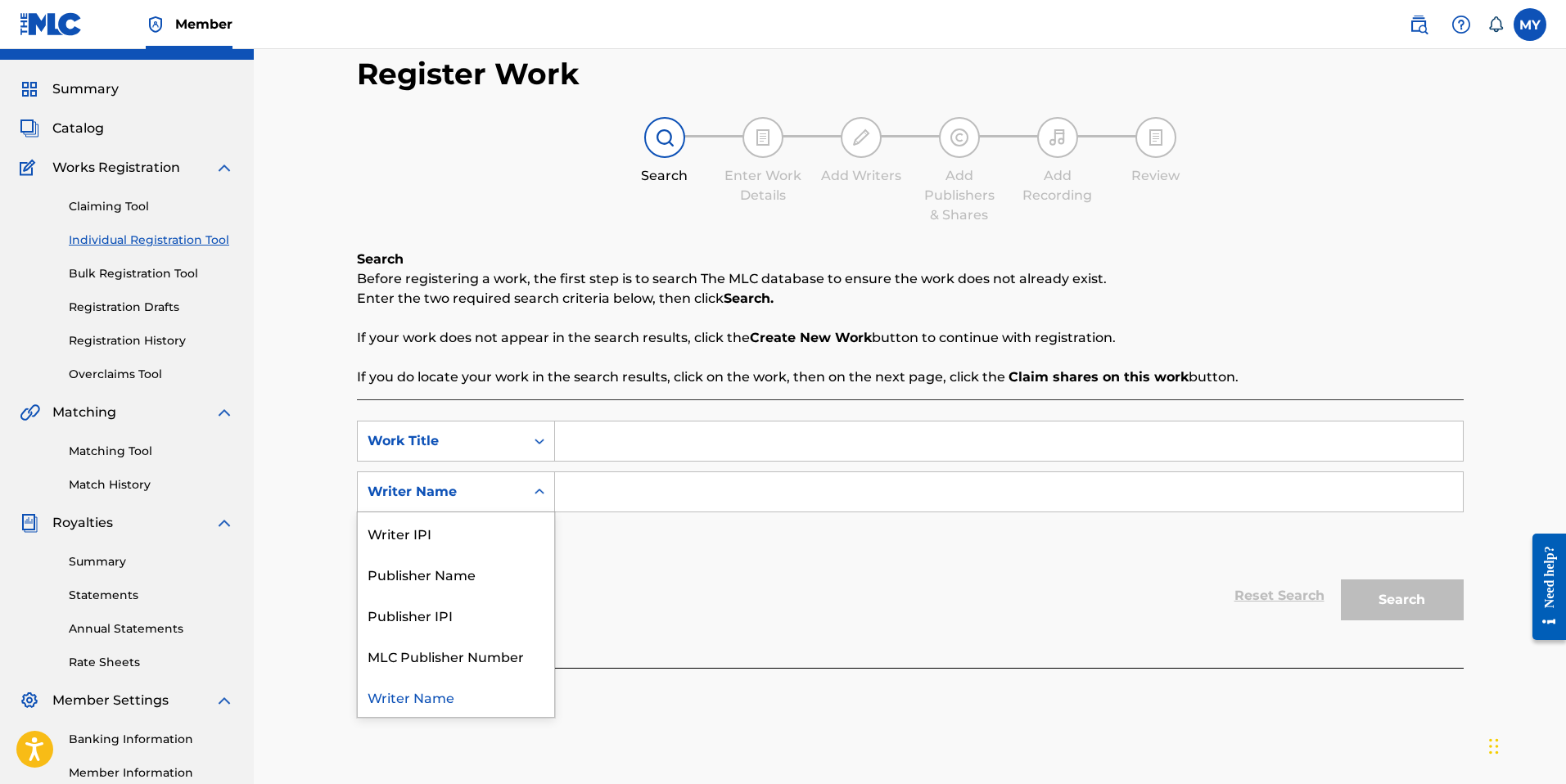
click at [640, 496] on input "Search Form" at bounding box center [1009, 491] width 907 height 39
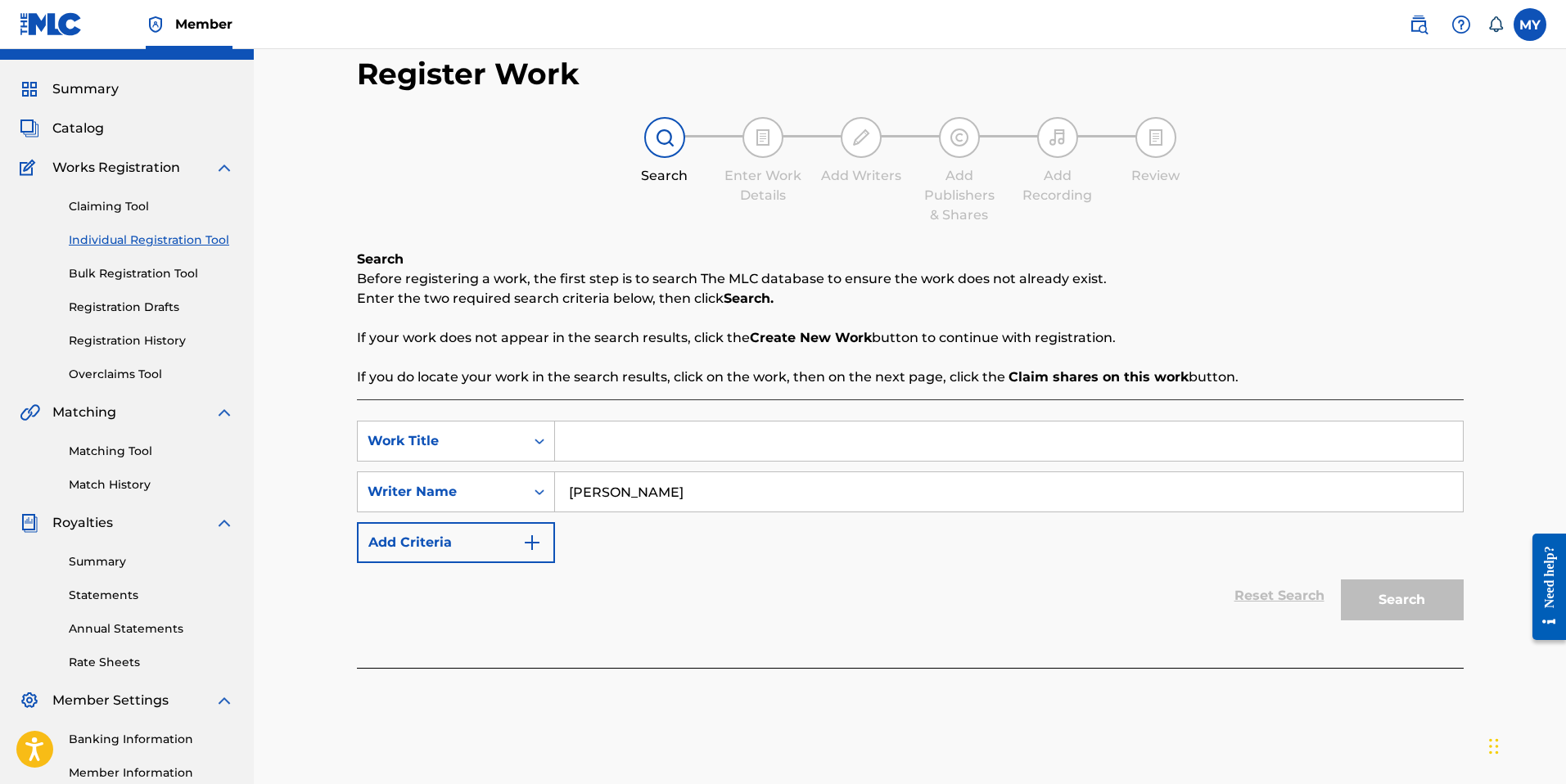
type input "Eren Yildiz"
click at [606, 461] on div "SearchWithCriteriadfcf4646-b60c-45c2-8d18-46625248488f Work Title SearchWithCri…" at bounding box center [910, 492] width 1107 height 142
click at [604, 438] on input "Search Form" at bounding box center [1009, 441] width 907 height 39
click at [1340, 579] on button "Search" at bounding box center [1402, 599] width 123 height 41
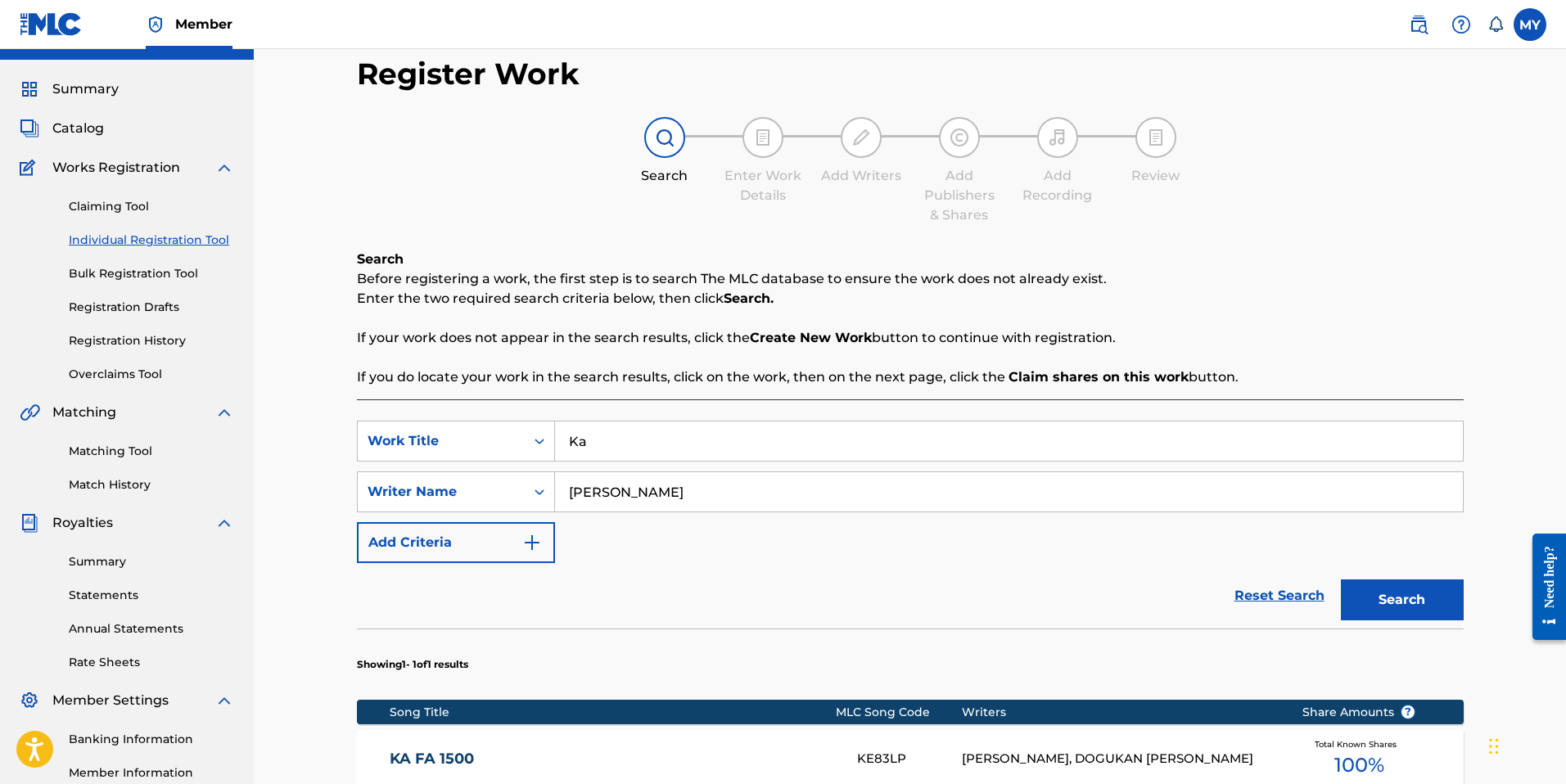
scroll to position [194, 0]
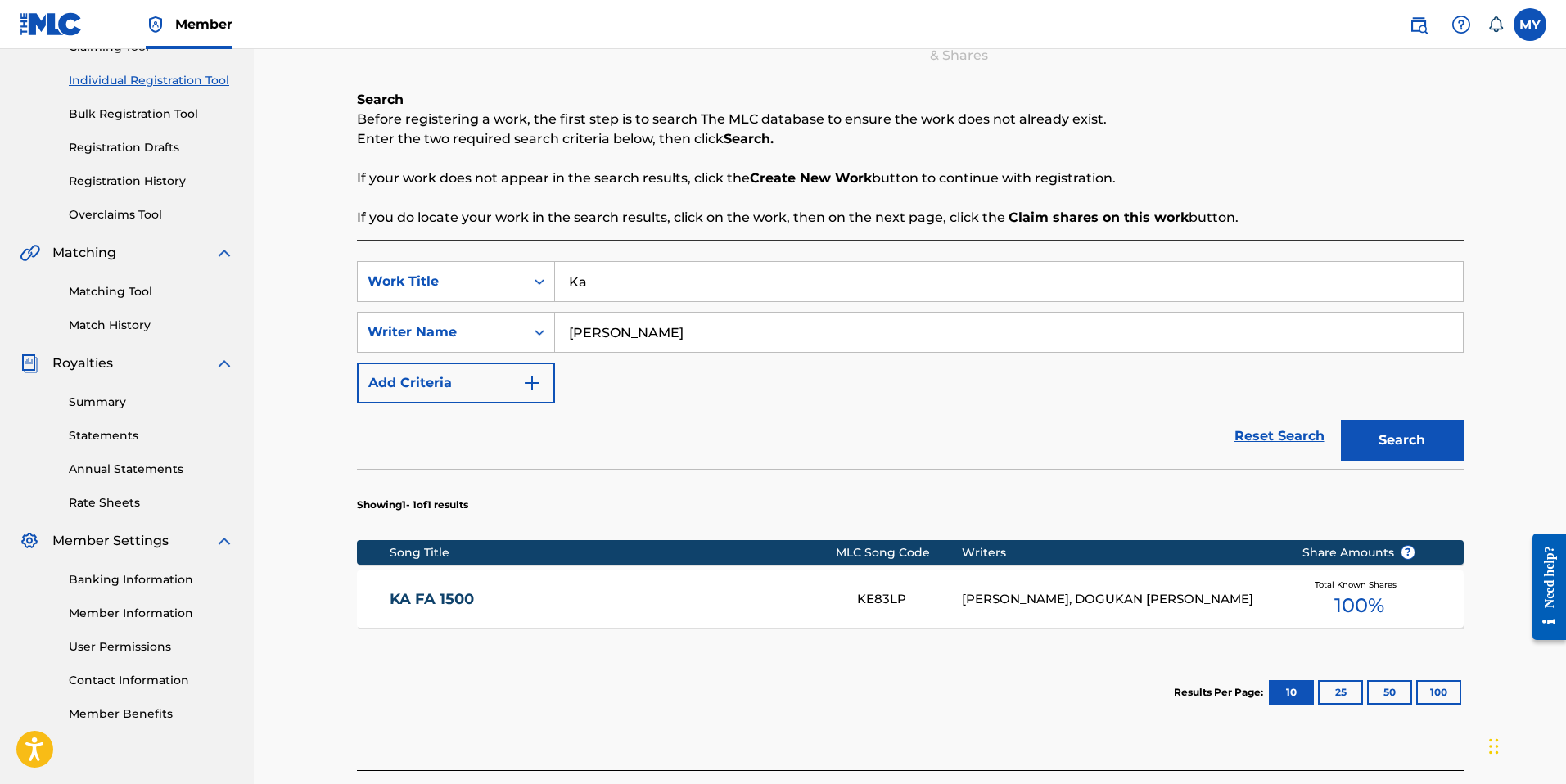
click at [620, 292] on input "Ka" at bounding box center [1009, 281] width 907 height 39
click at [1340, 420] on button "Search" at bounding box center [1402, 440] width 123 height 41
drag, startPoint x: 653, startPoint y: 336, endPoint x: 546, endPoint y: 336, distance: 107.0
click at [546, 336] on div "SearchWithCriteria11ed72ca-59b6-47b6-b280-aafd701f9752 Writer Name Eren Yildiz" at bounding box center [910, 331] width 1107 height 41
click at [699, 321] on input "Eren Yildiz" at bounding box center [1009, 331] width 907 height 39
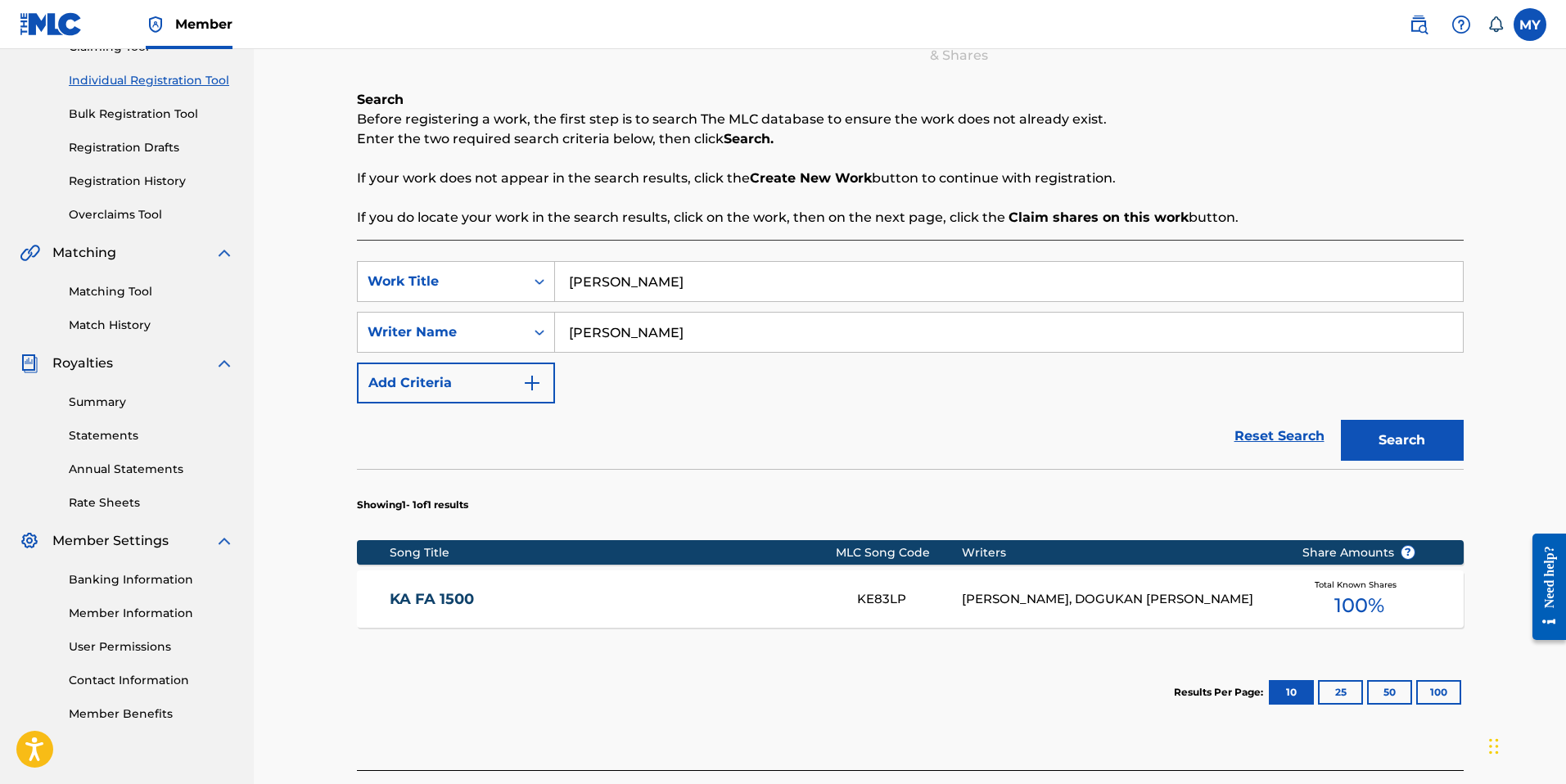
click at [637, 288] on input "Ka Sukari" at bounding box center [1009, 281] width 907 height 39
type input "K"
type input "KA SUKARI"
click at [1340, 420] on button "Search" at bounding box center [1402, 440] width 123 height 41
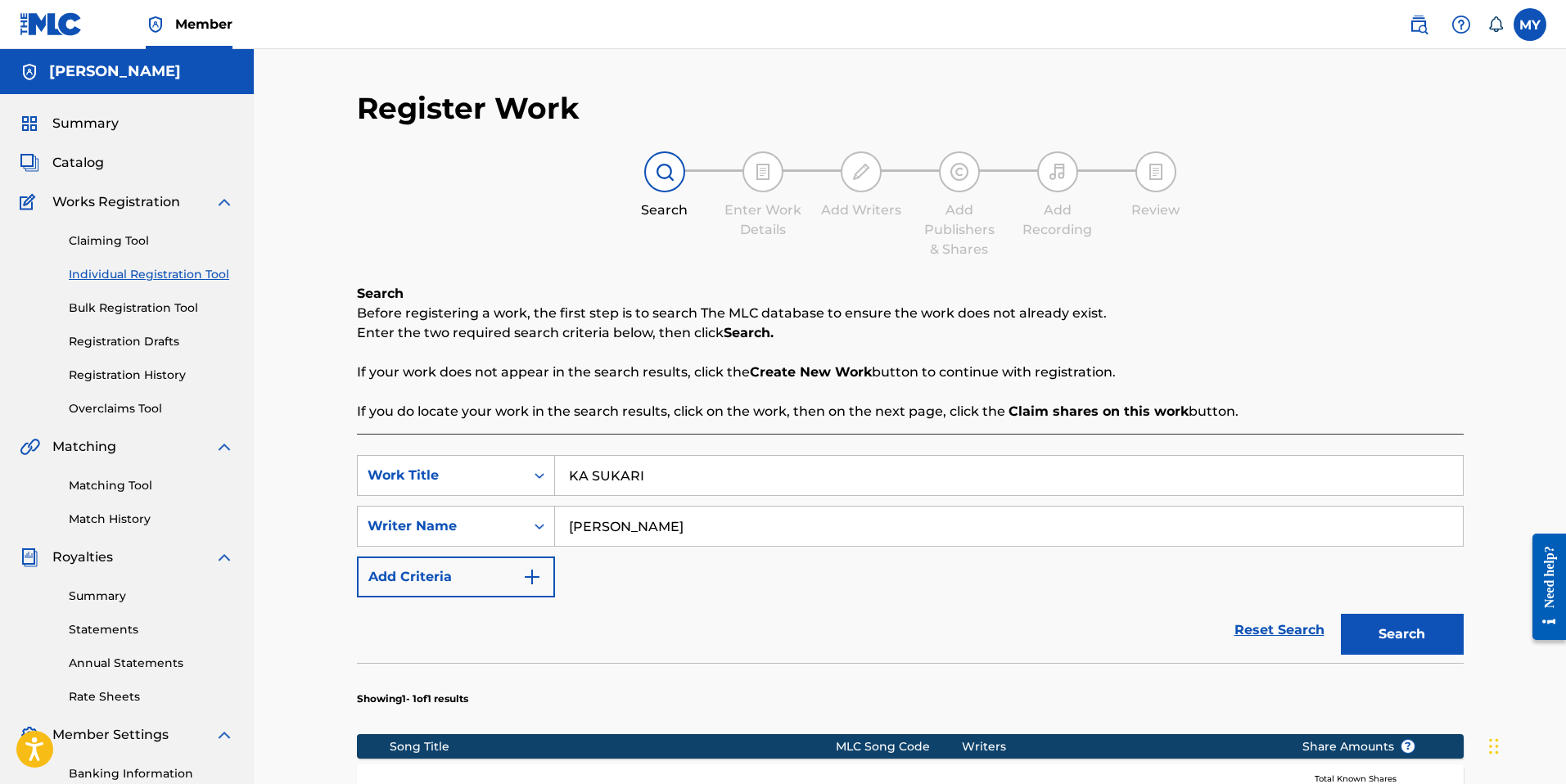
click at [157, 376] on link "Registration History" at bounding box center [151, 376] width 166 height 17
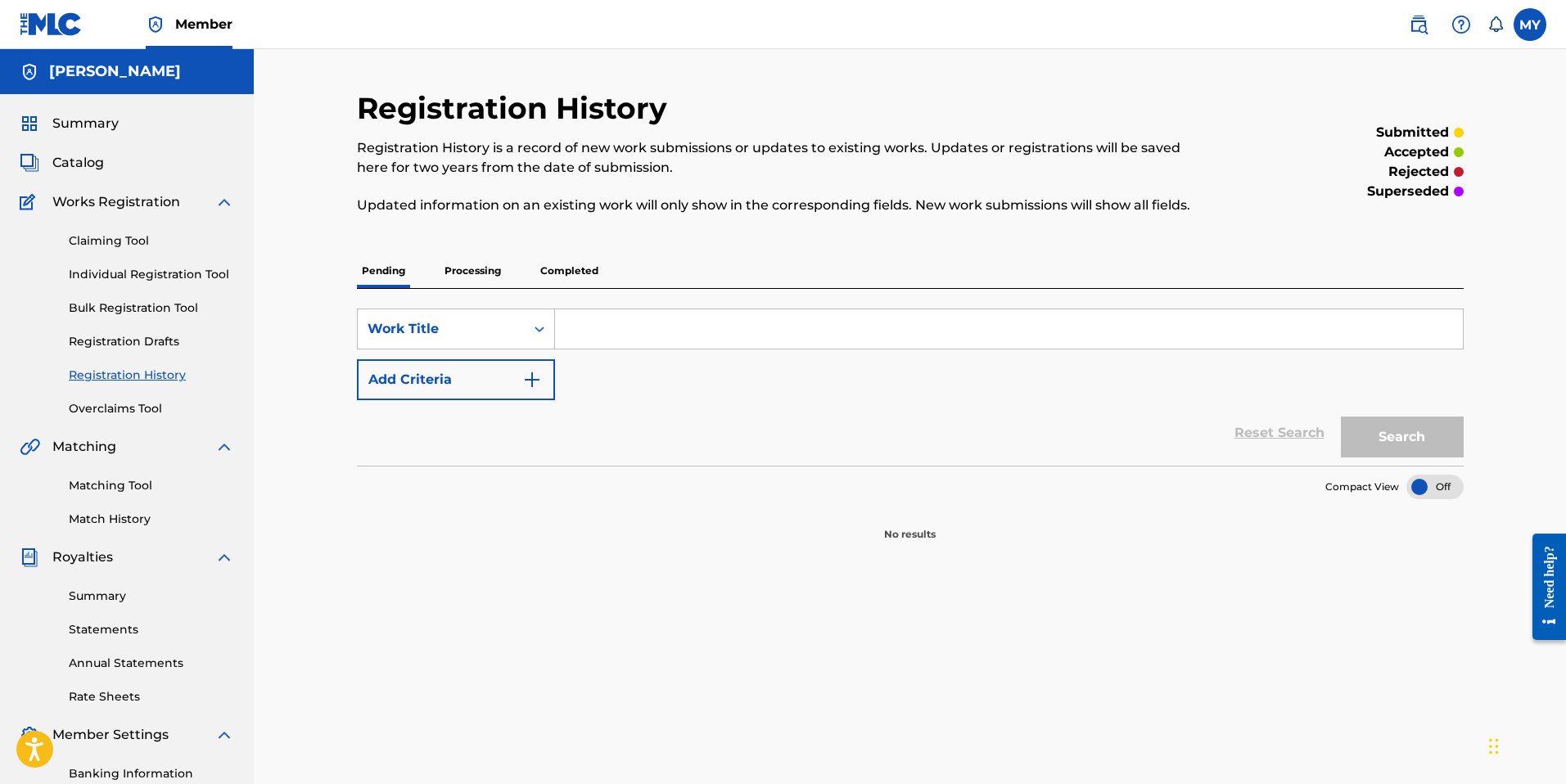
click at [140, 346] on link "Registration Drafts" at bounding box center [151, 342] width 166 height 17
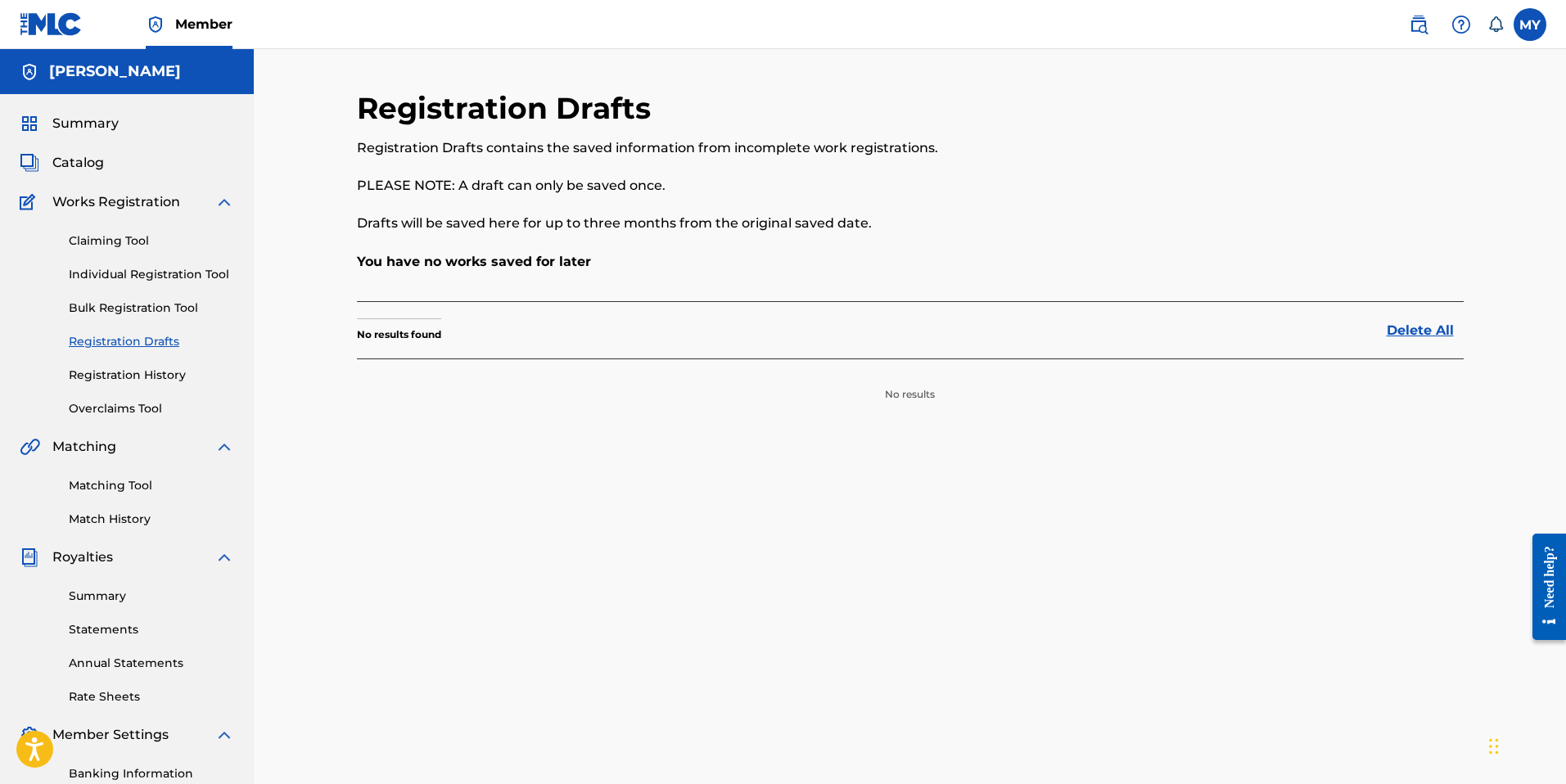
click at [111, 414] on link "Overclaims Tool" at bounding box center [151, 408] width 166 height 17
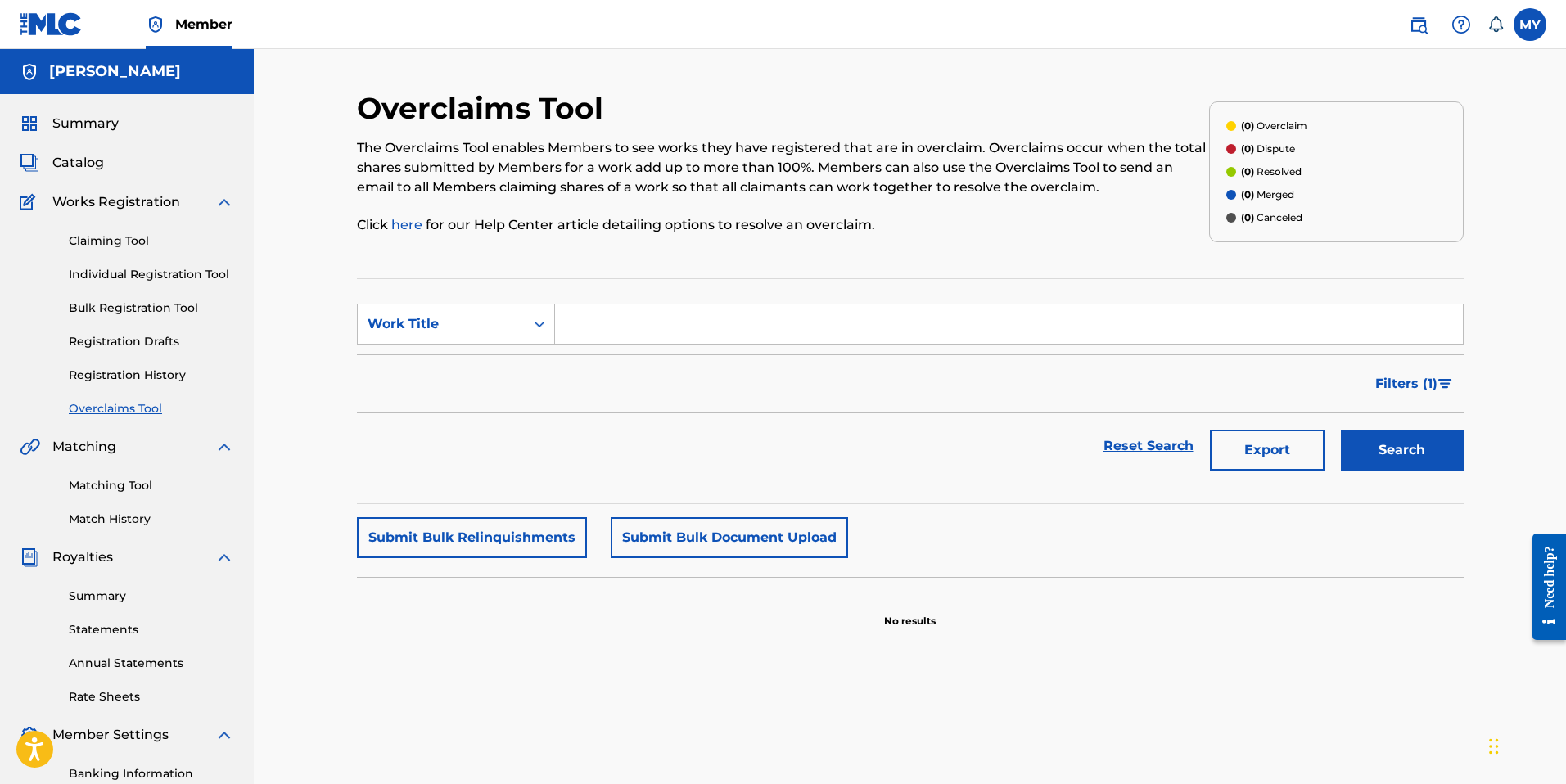
click at [141, 275] on link "Individual Registration Tool" at bounding box center [151, 275] width 166 height 17
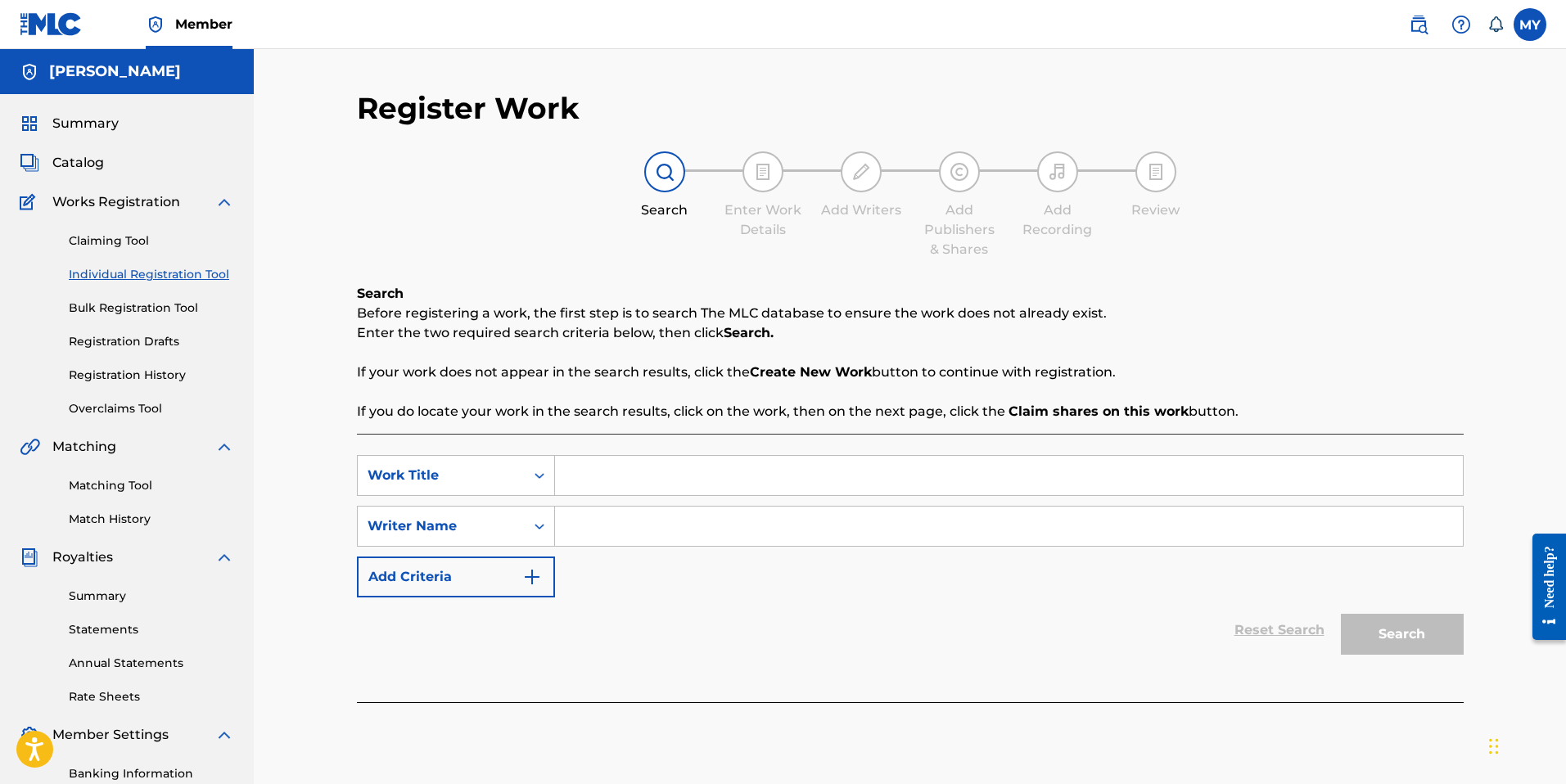
click at [141, 243] on link "Claiming Tool" at bounding box center [151, 241] width 166 height 17
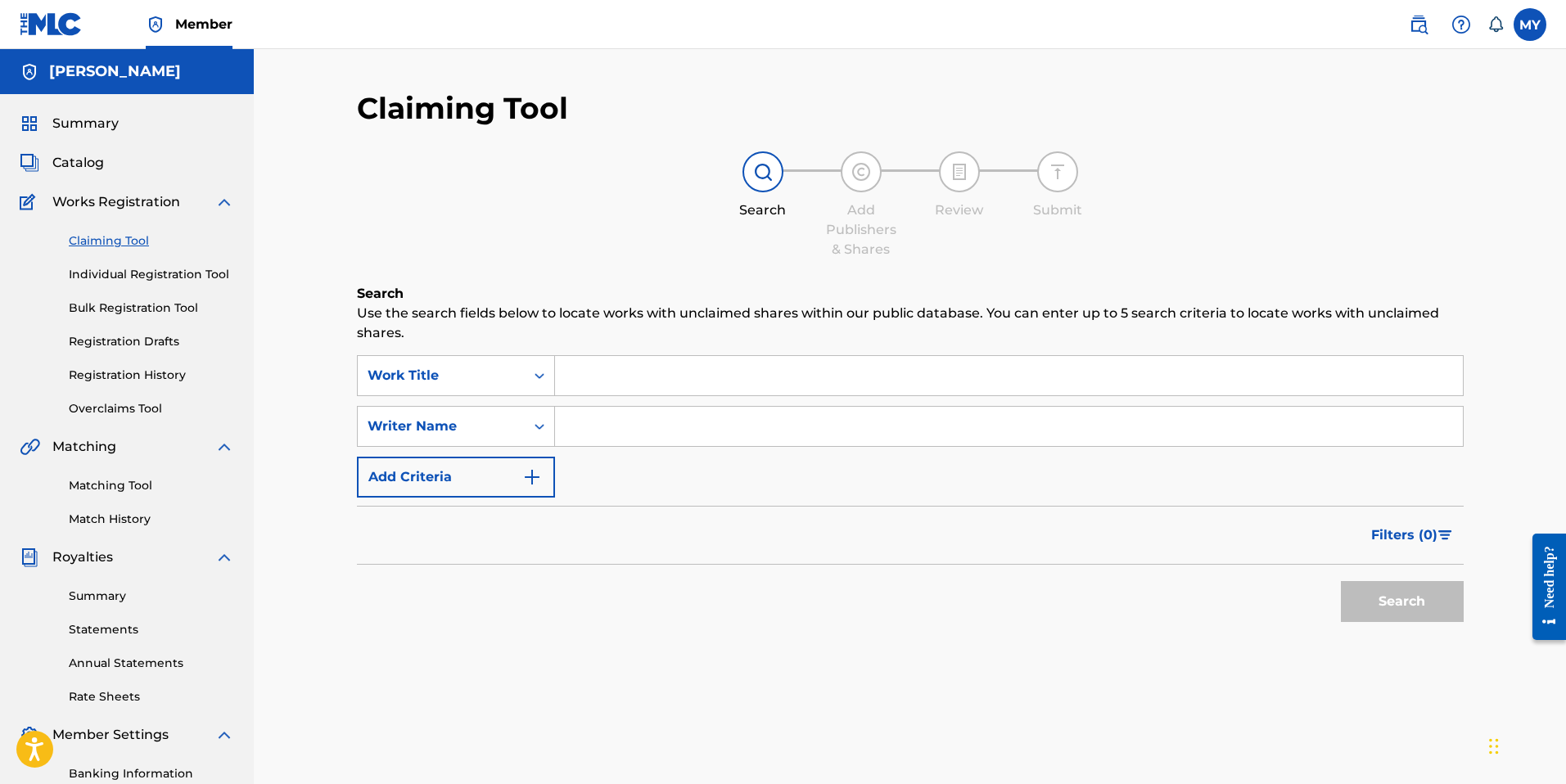
click at [89, 160] on span "Catalog" at bounding box center [77, 162] width 51 height 20
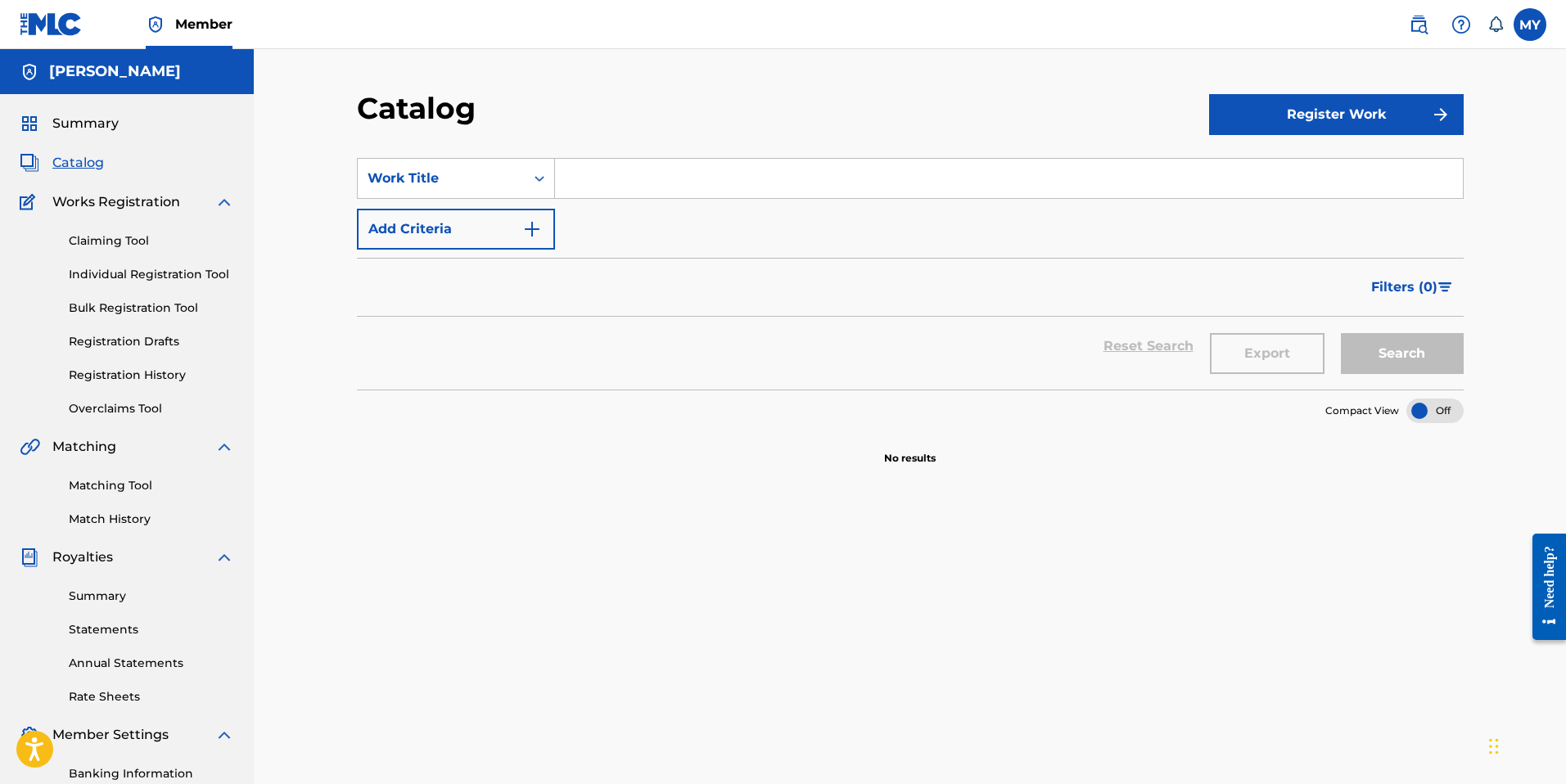
click at [123, 485] on link "Matching Tool" at bounding box center [151, 486] width 166 height 17
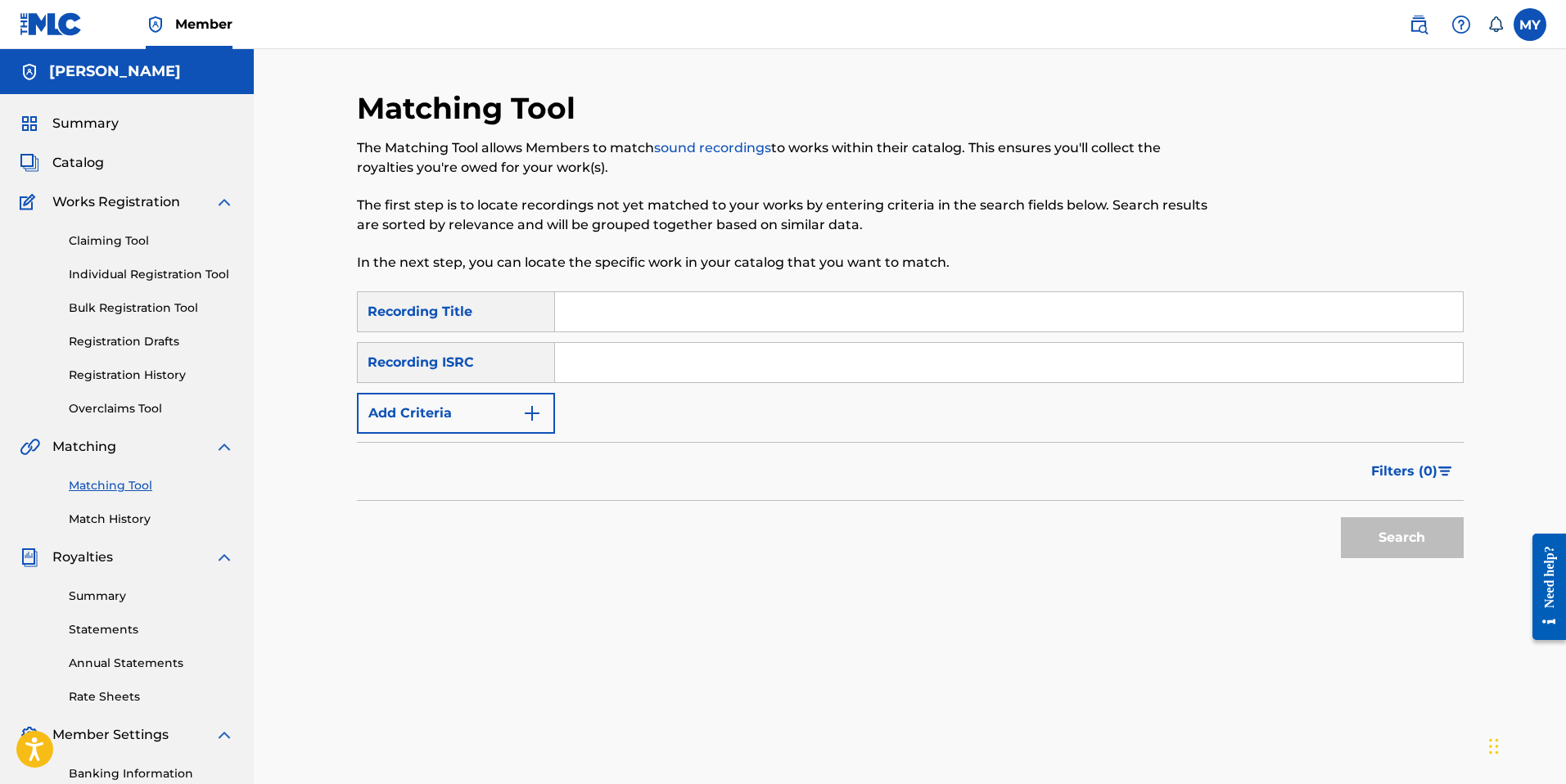
click at [141, 519] on link "Match History" at bounding box center [151, 519] width 166 height 17
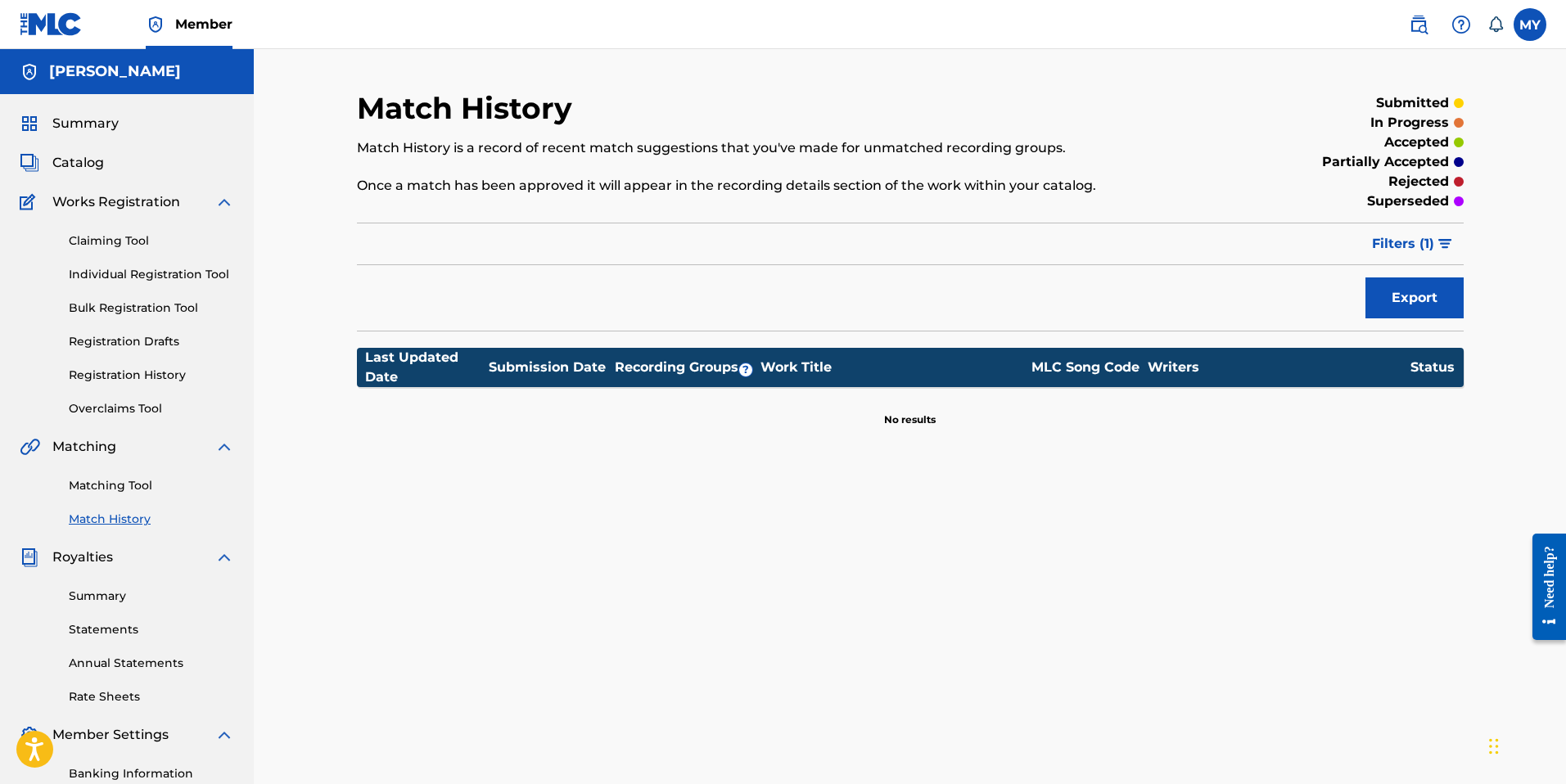
click at [118, 480] on link "Matching Tool" at bounding box center [151, 486] width 166 height 17
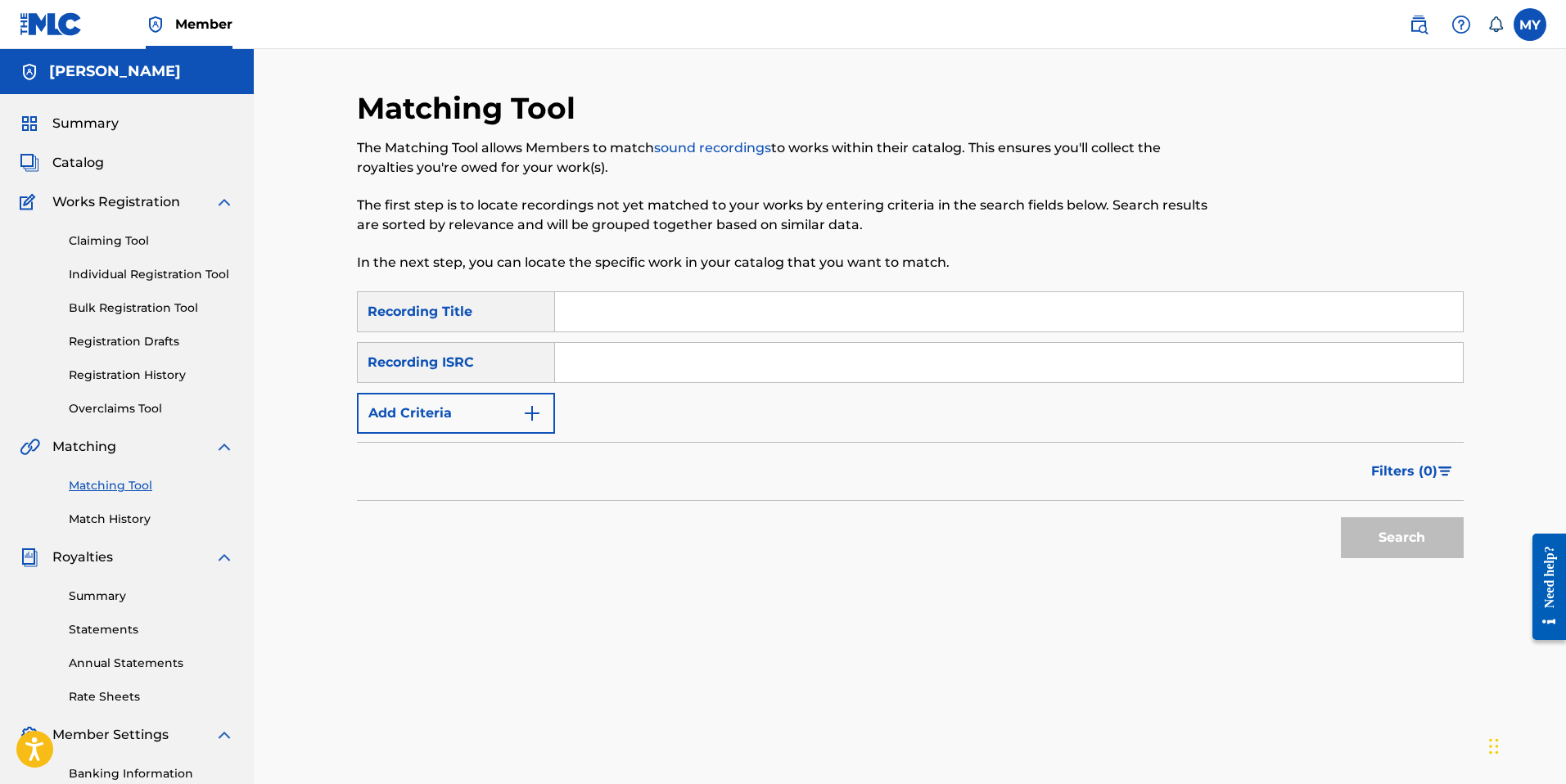
click at [108, 592] on link "Summary" at bounding box center [151, 596] width 166 height 17
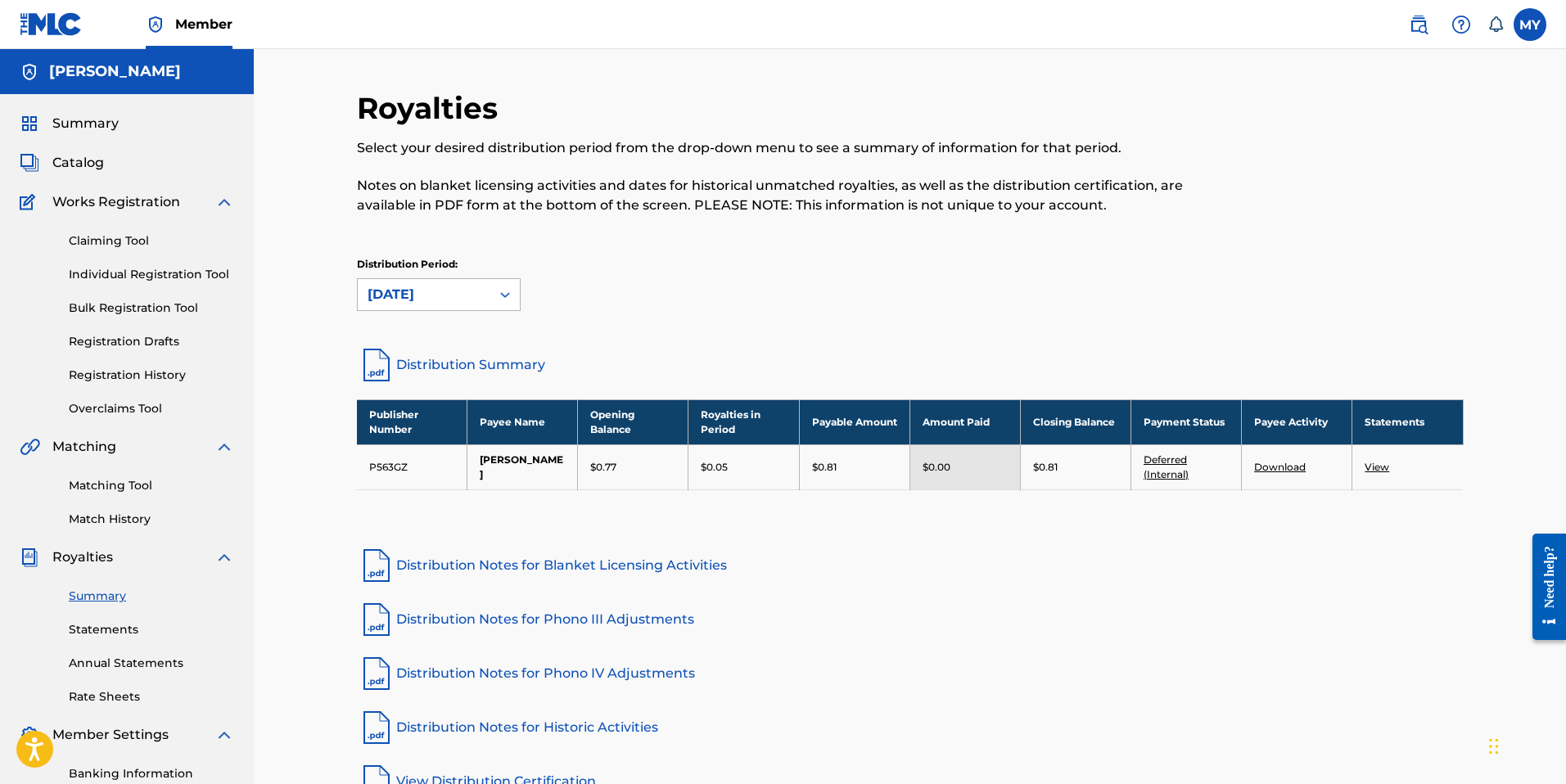
click at [485, 288] on div "[DATE]" at bounding box center [423, 295] width 133 height 31
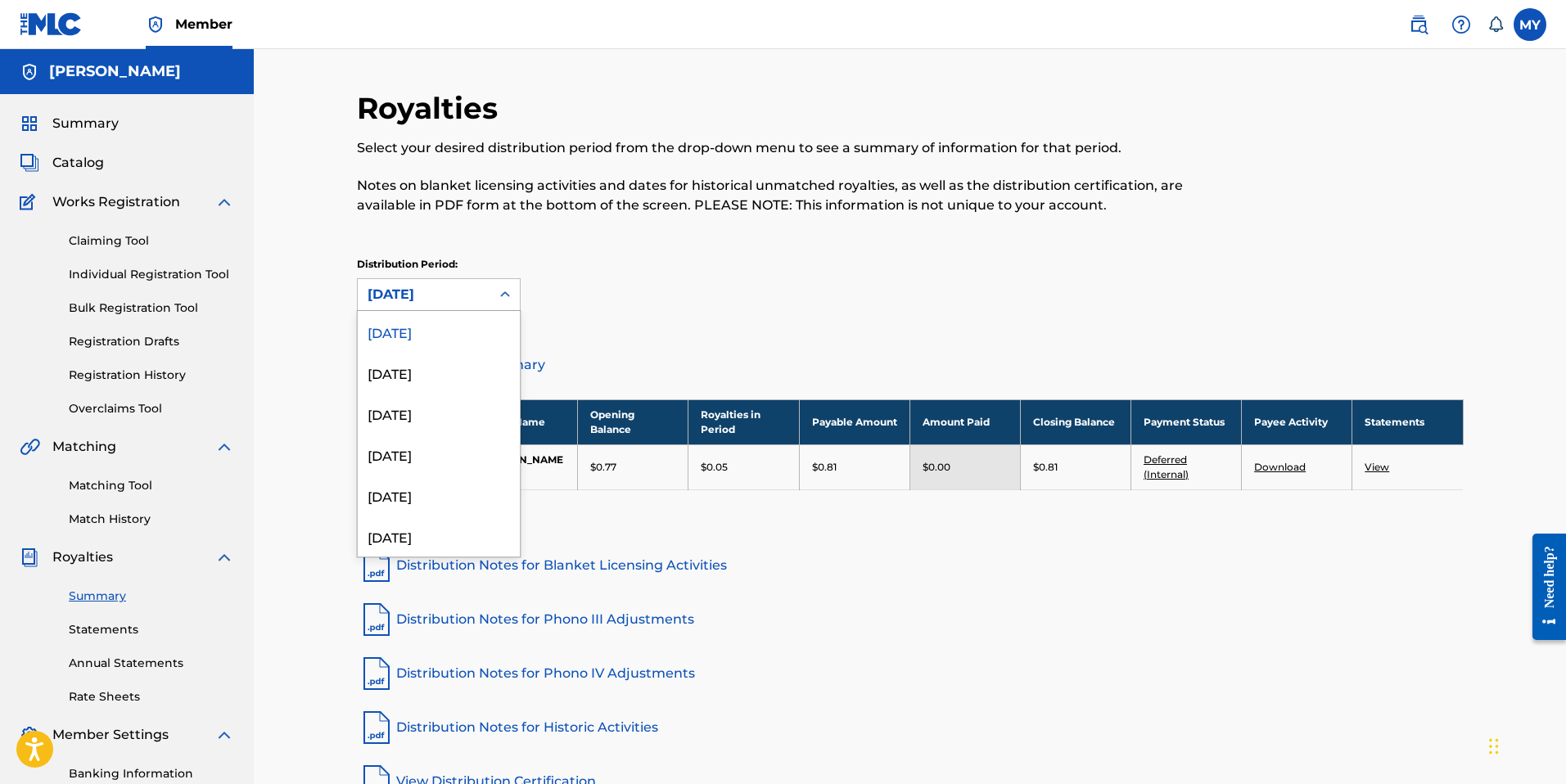
click at [490, 291] on div at bounding box center [505, 295] width 29 height 29
